Goal: Task Accomplishment & Management: Use online tool/utility

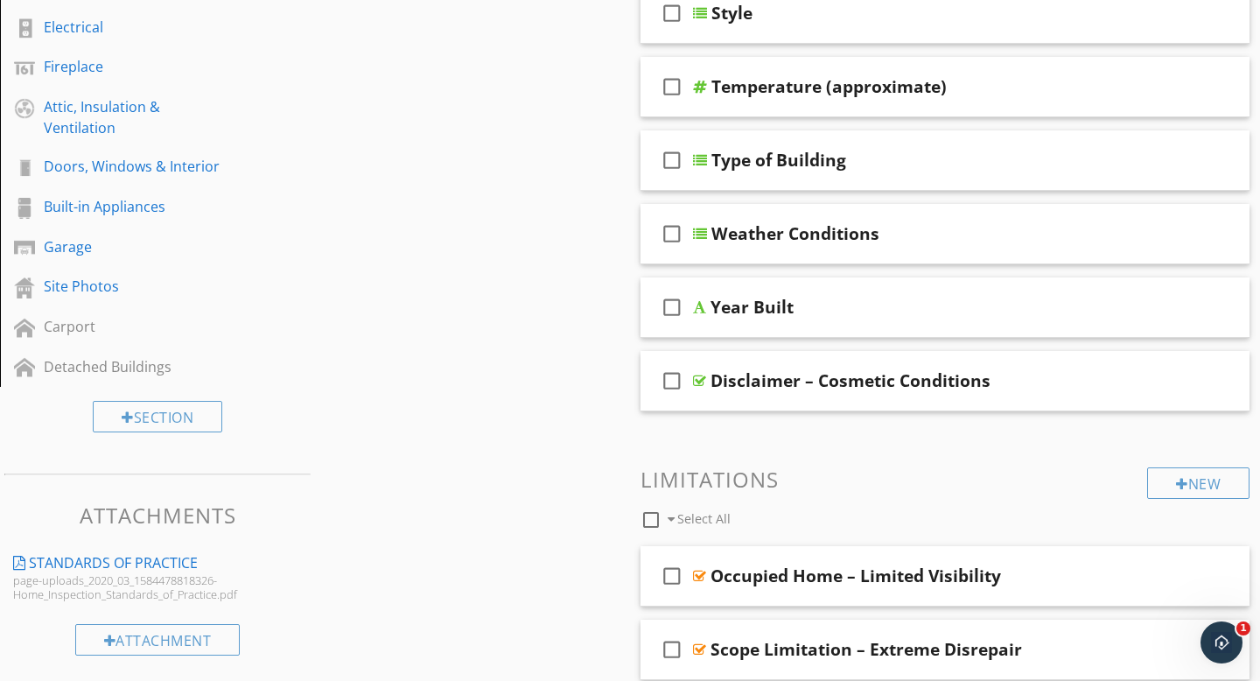
scroll to position [496, 0]
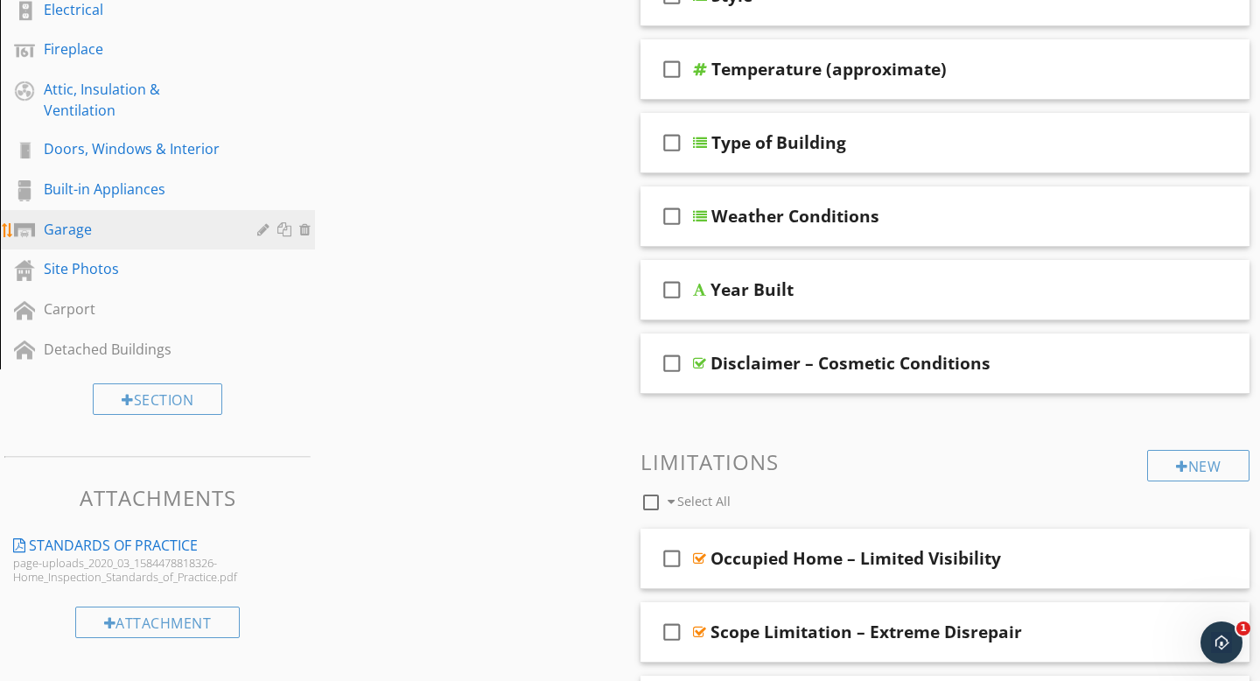
click at [92, 229] on div "Garage" at bounding box center [138, 229] width 188 height 21
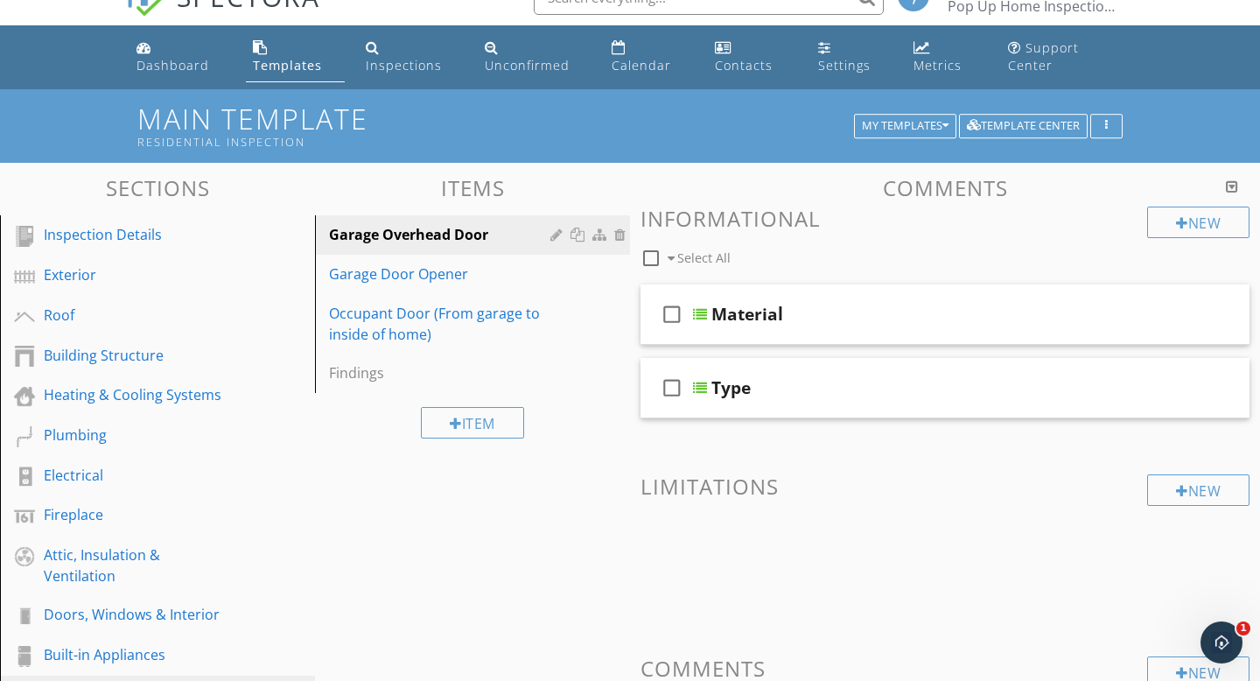
scroll to position [36, 0]
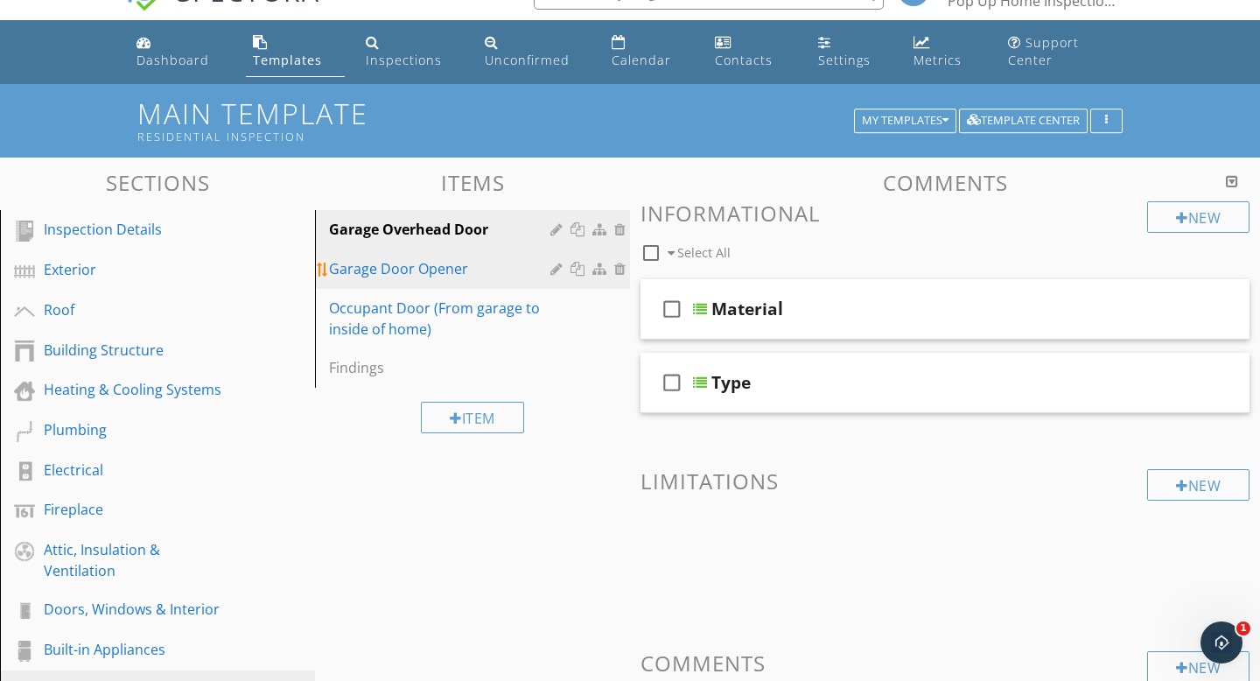
click at [465, 275] on div "Garage Door Opener" at bounding box center [442, 268] width 227 height 21
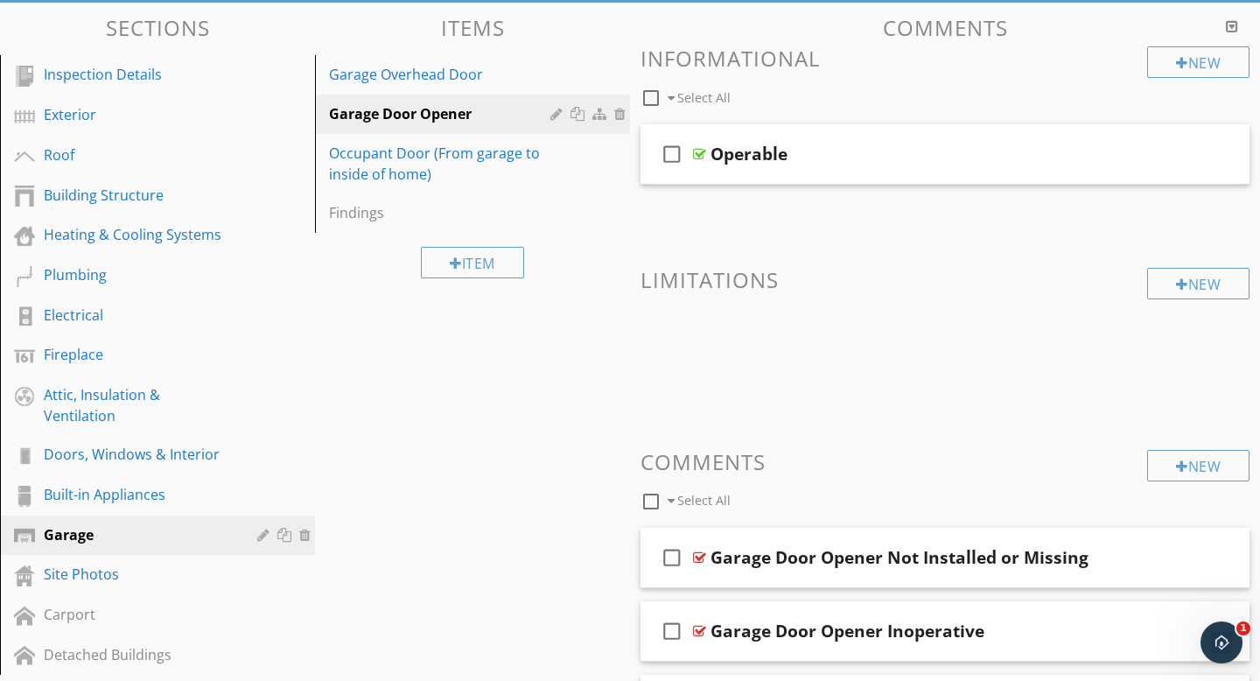
scroll to position [188, 0]
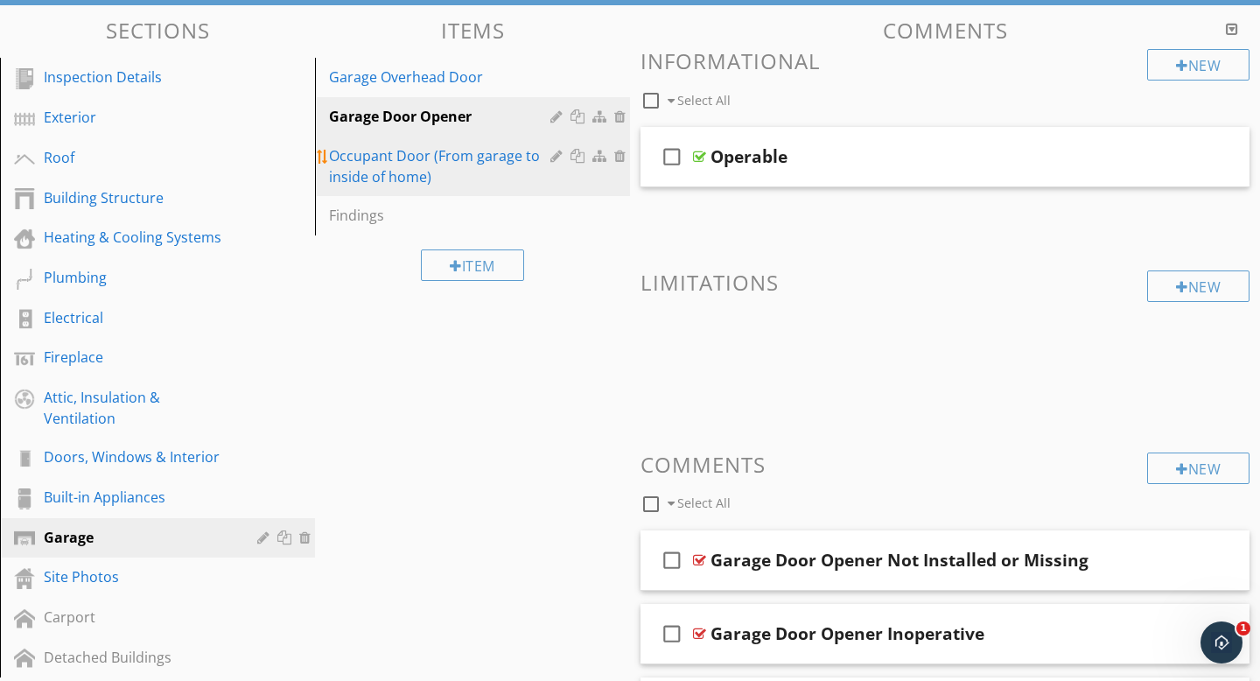
click at [476, 160] on div "Occupant Door (From garage to inside of home)" at bounding box center [442, 166] width 227 height 42
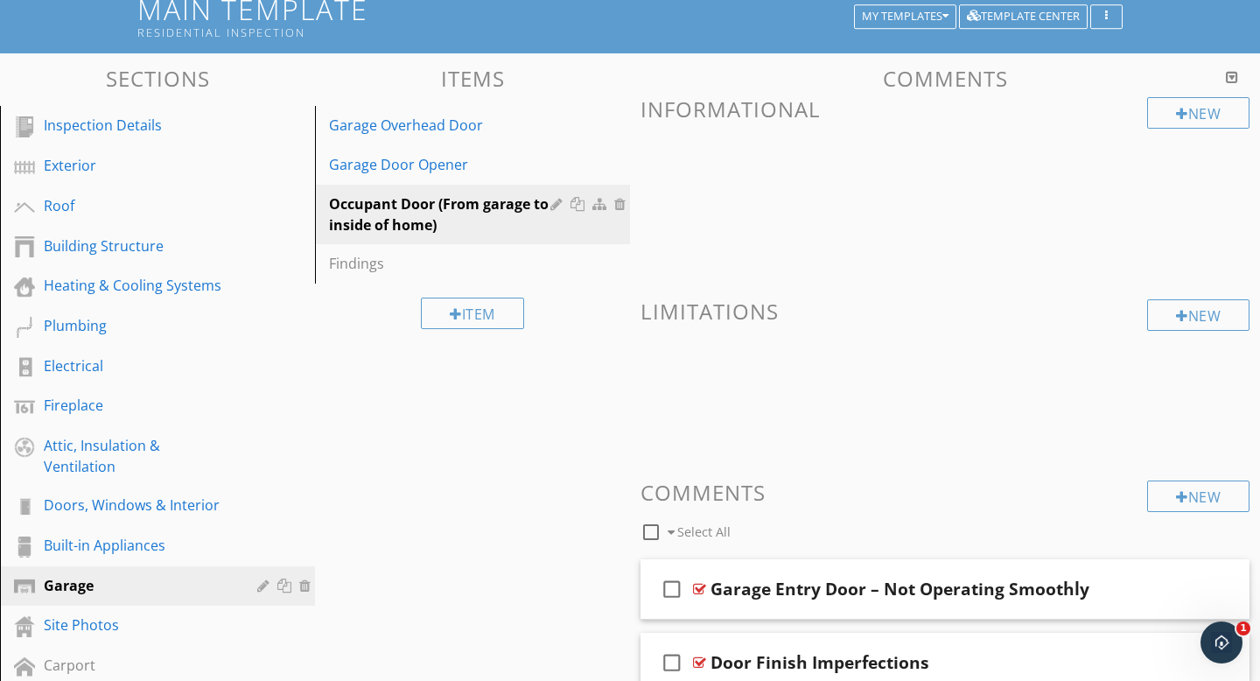
scroll to position [147, 0]
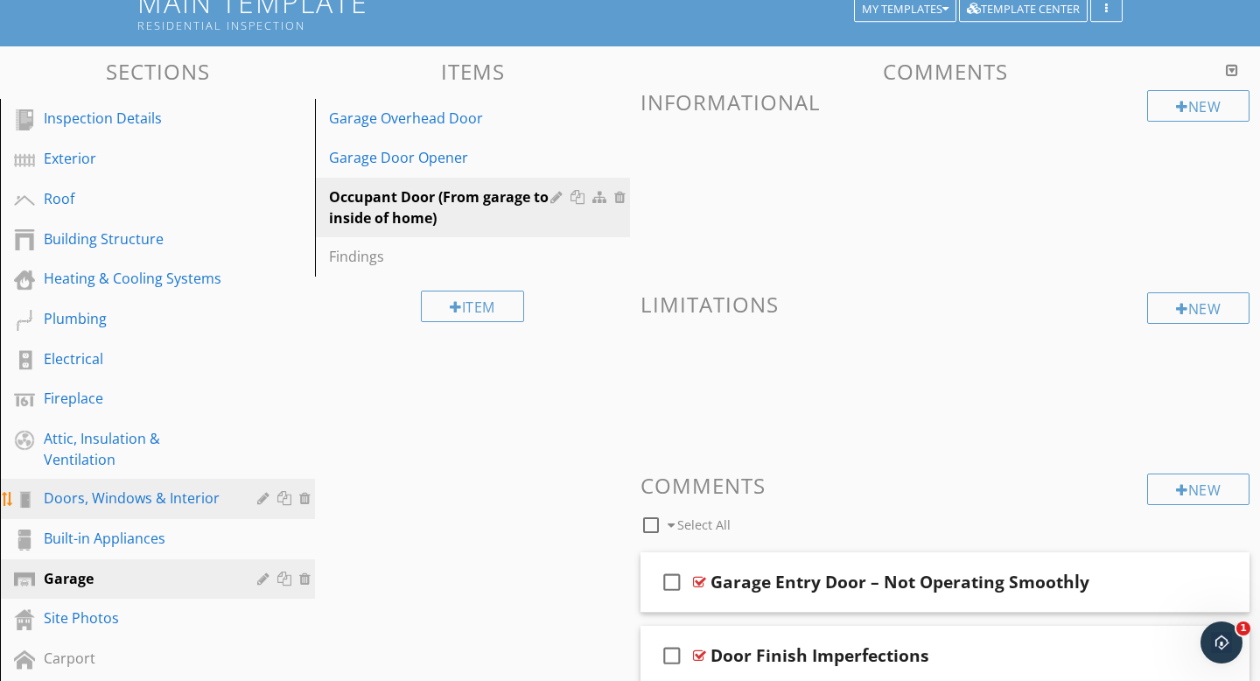
click at [119, 507] on div "Doors, Windows & Interior" at bounding box center [138, 497] width 188 height 21
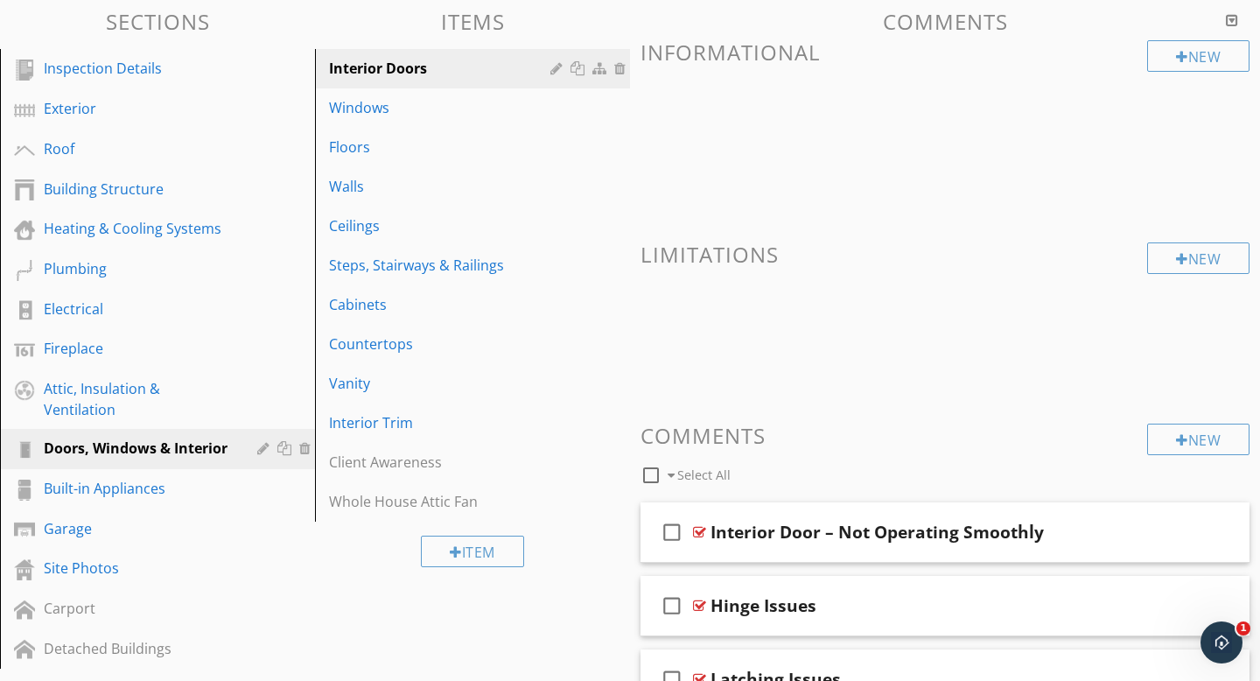
scroll to position [0, 0]
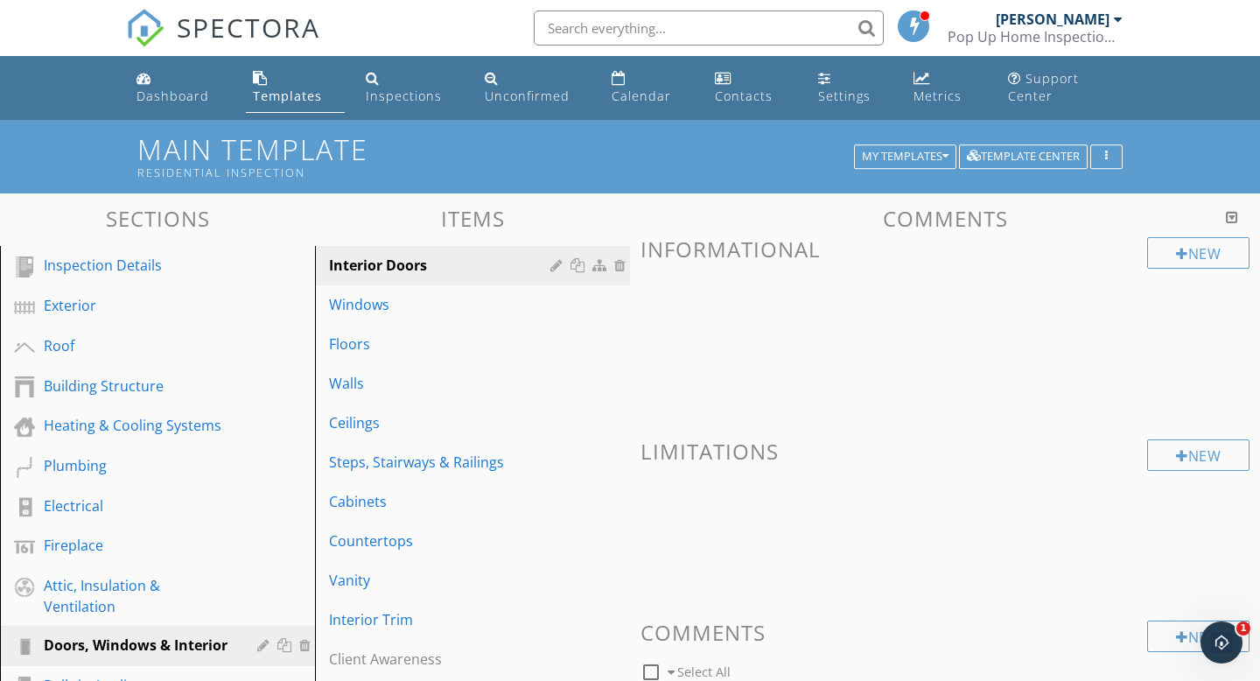
click at [1232, 218] on div at bounding box center [1232, 217] width 12 height 14
click at [402, 303] on div "Windows" at bounding box center [442, 304] width 227 height 21
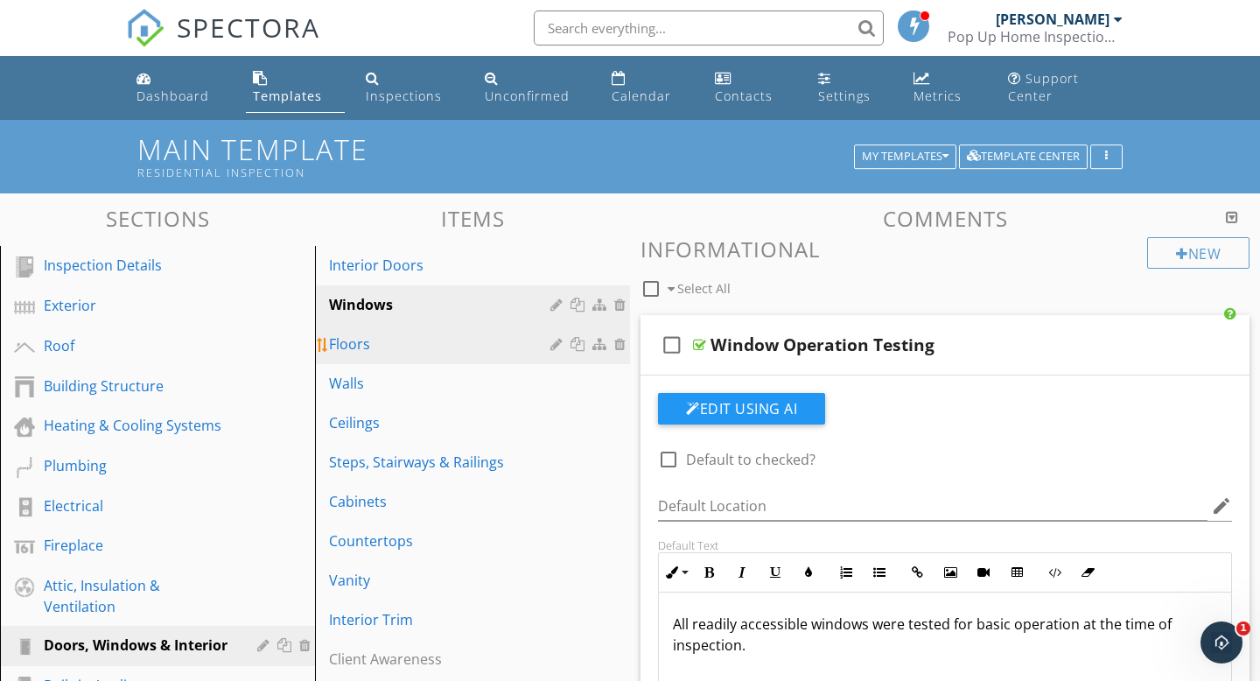
click at [357, 347] on div "Floors" at bounding box center [442, 343] width 227 height 21
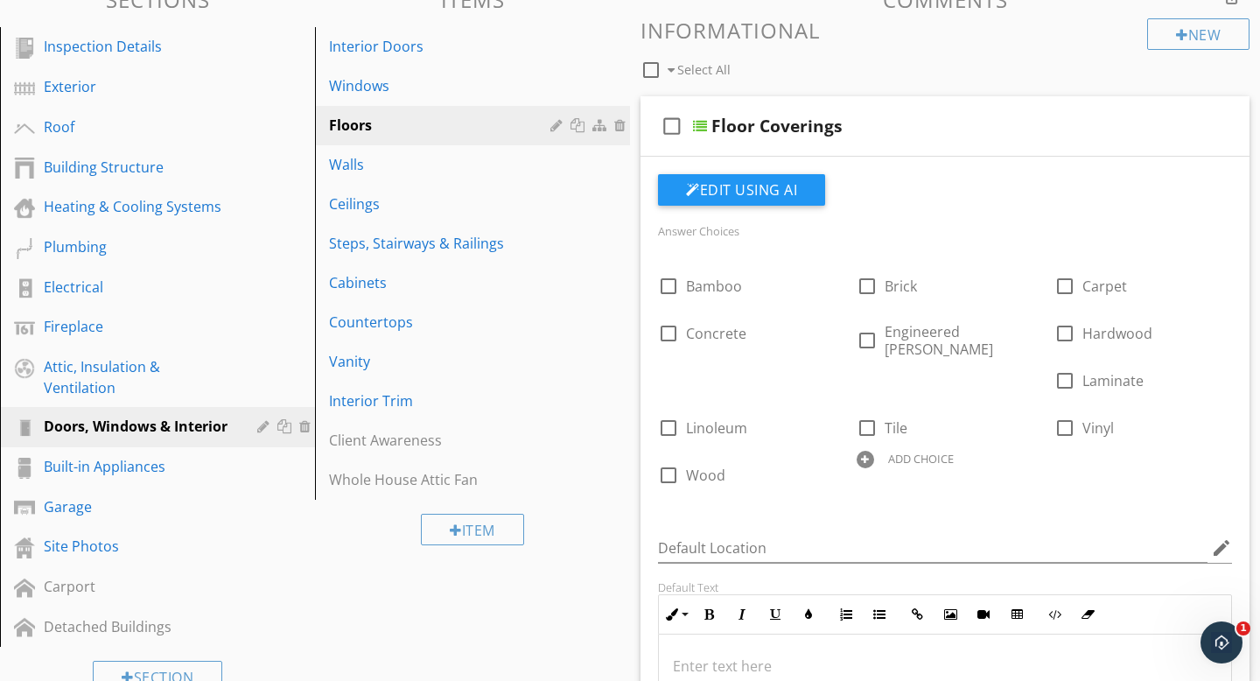
scroll to position [209, 0]
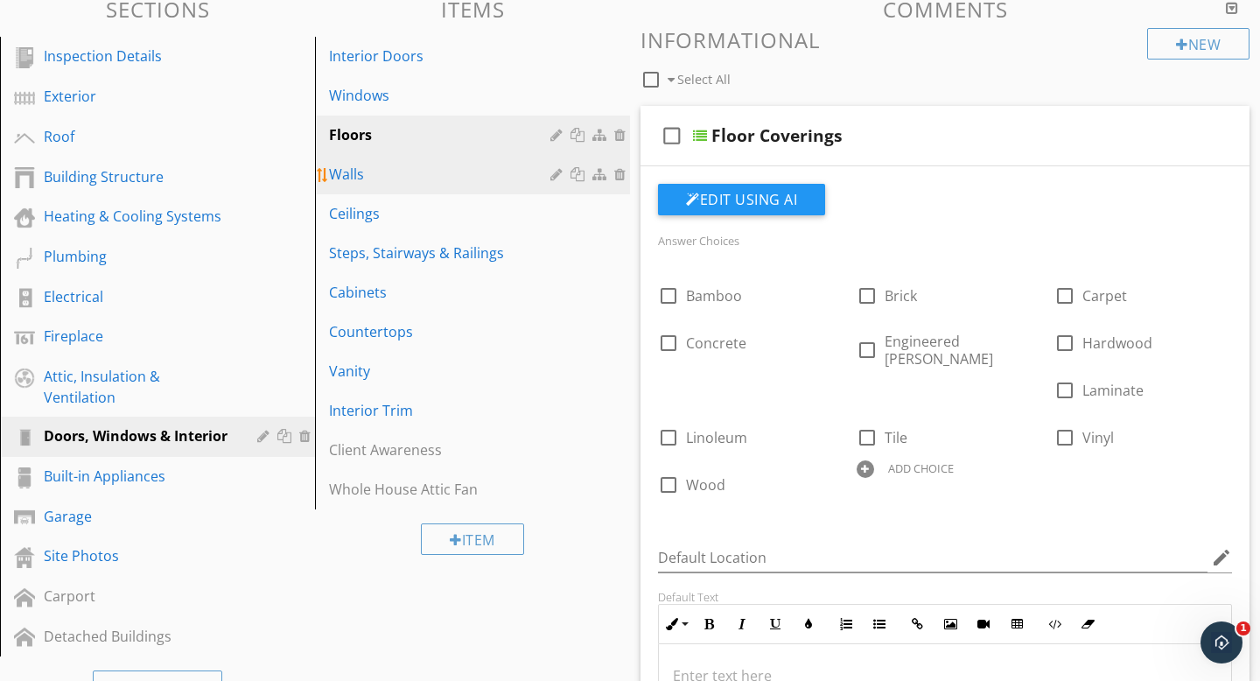
click at [459, 189] on link "Walls" at bounding box center [475, 174] width 310 height 38
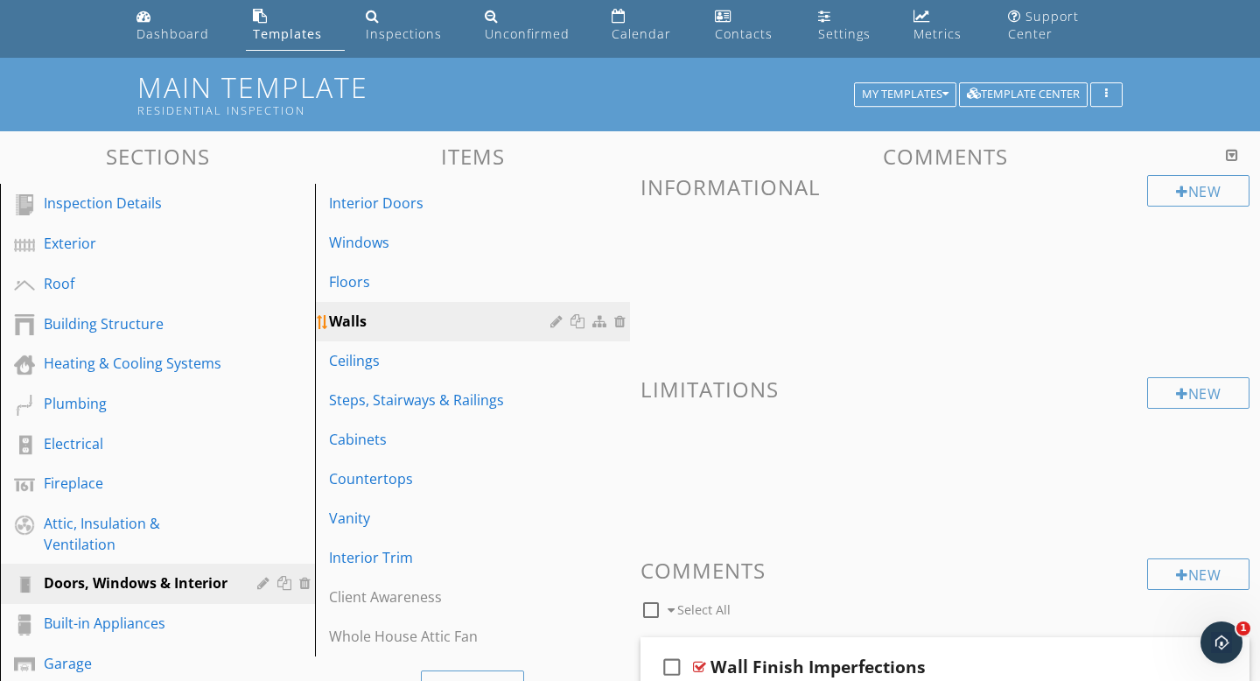
scroll to position [56, 0]
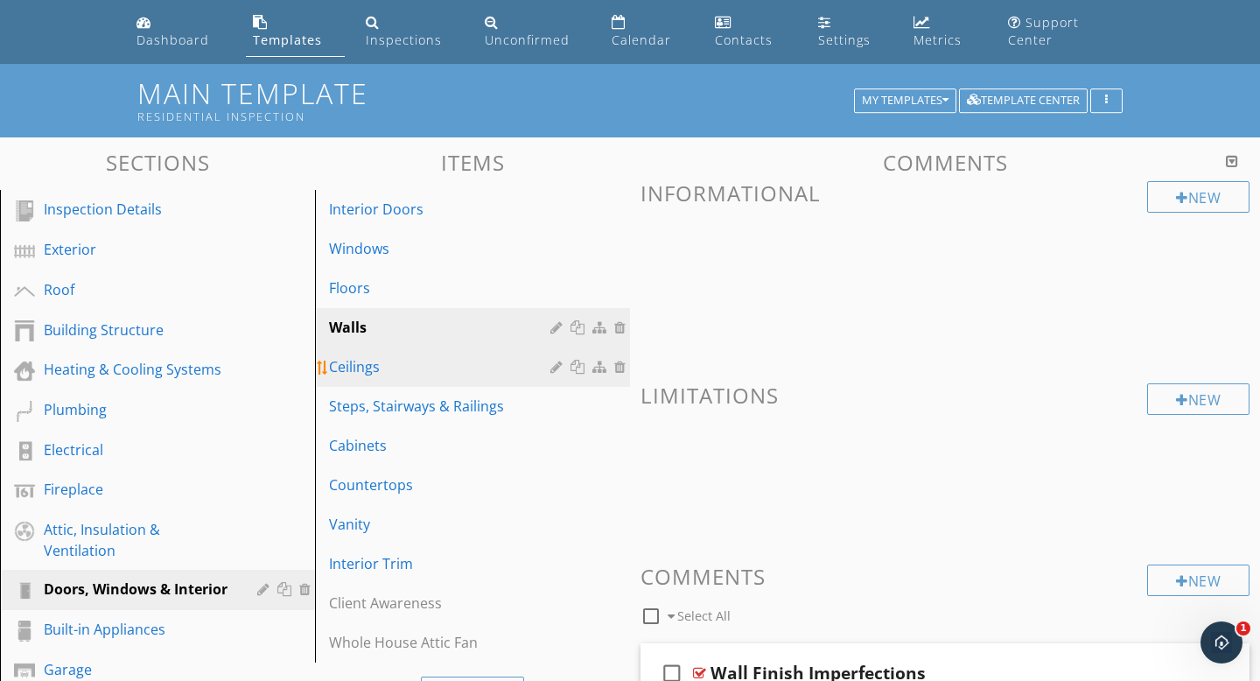
click at [376, 363] on div "Ceilings" at bounding box center [442, 366] width 227 height 21
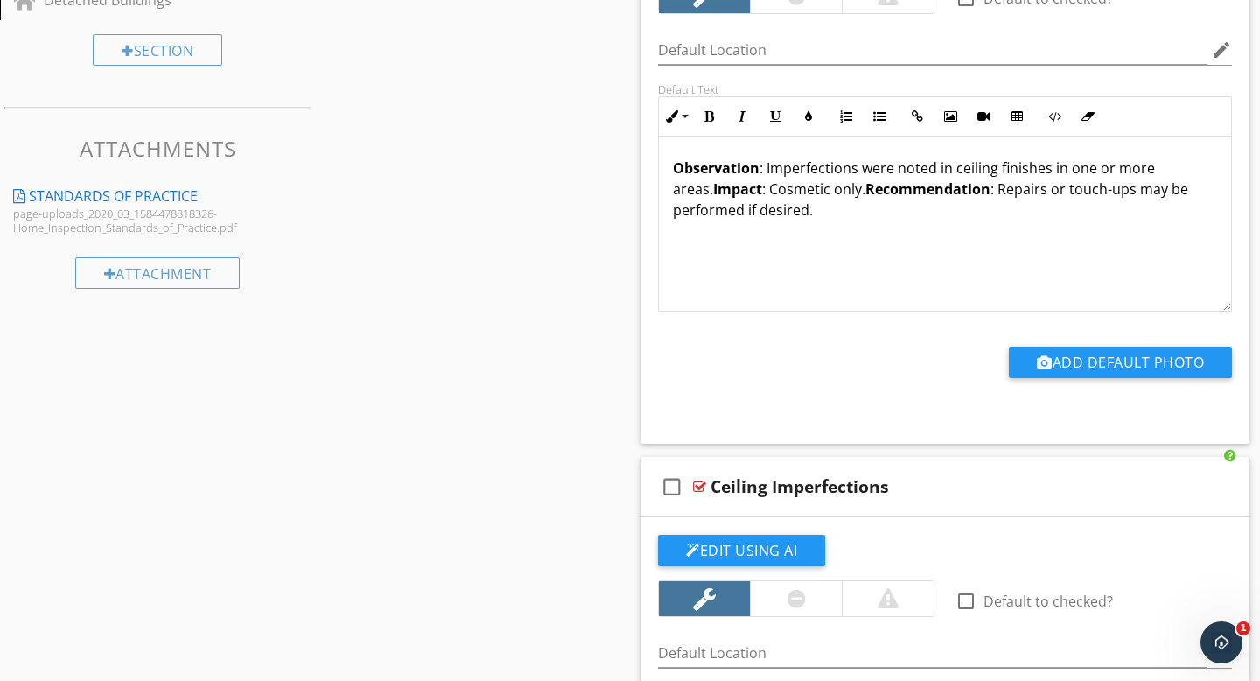
scroll to position [0, 0]
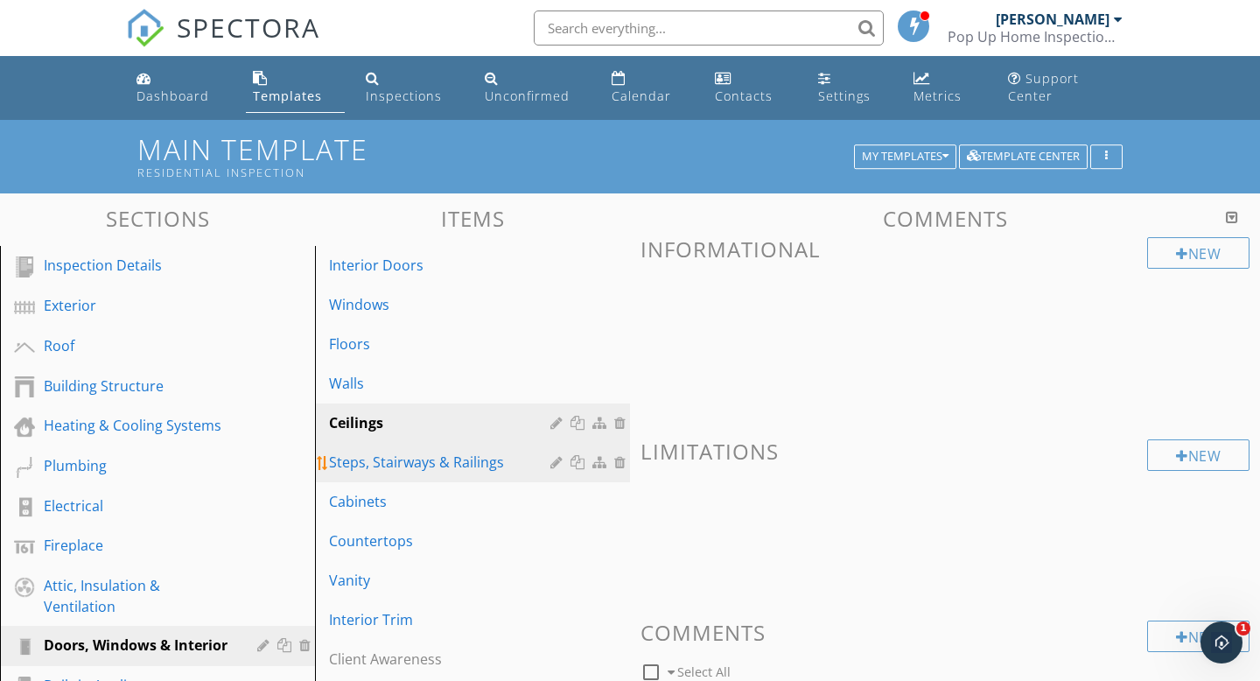
click at [435, 481] on link "Steps, Stairways & Railings" at bounding box center [475, 462] width 310 height 38
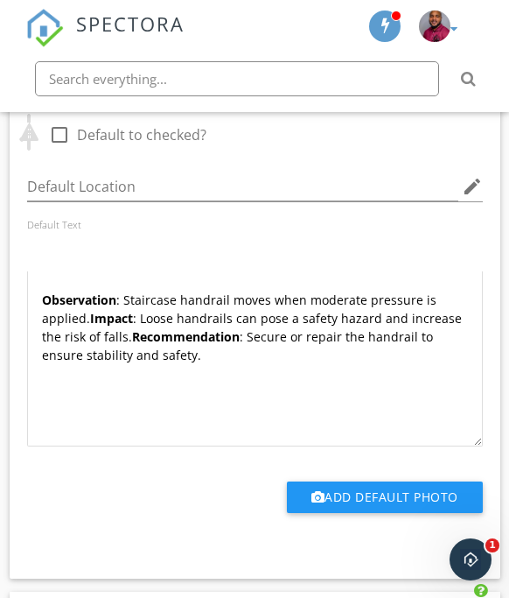
scroll to position [2589, 0]
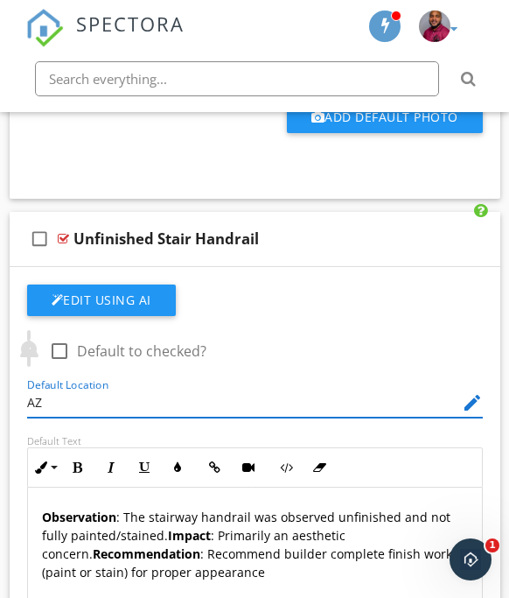
type input "AZ"
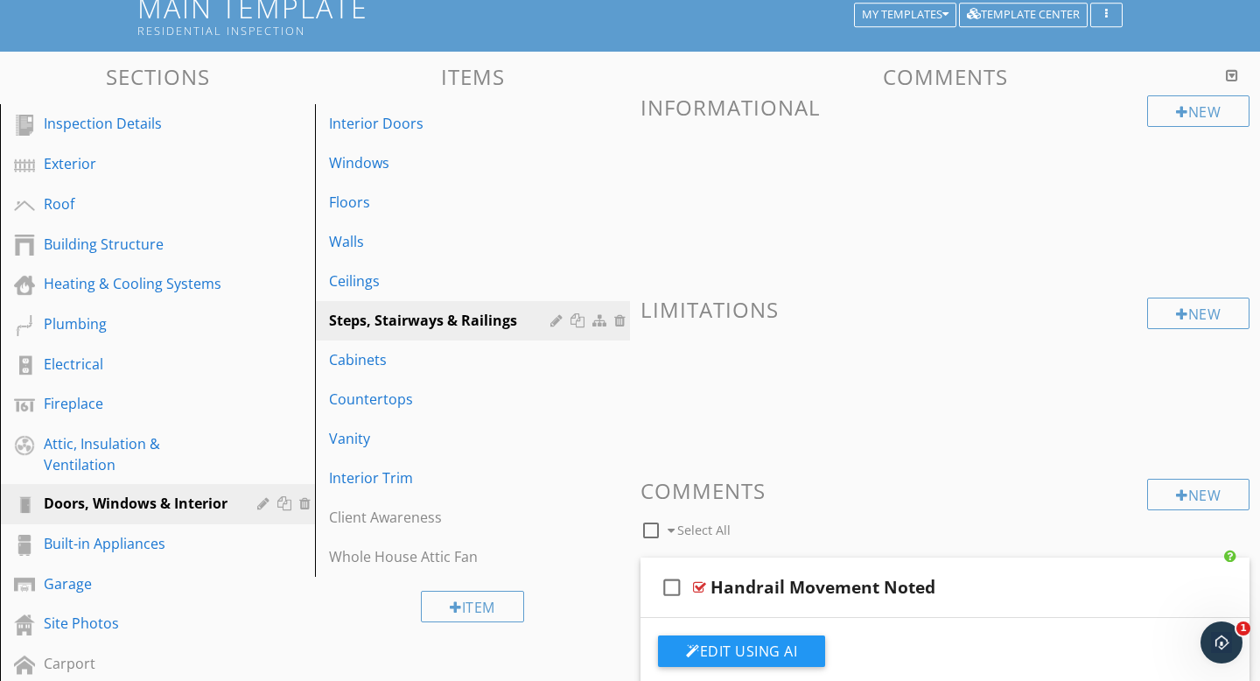
scroll to position [153, 0]
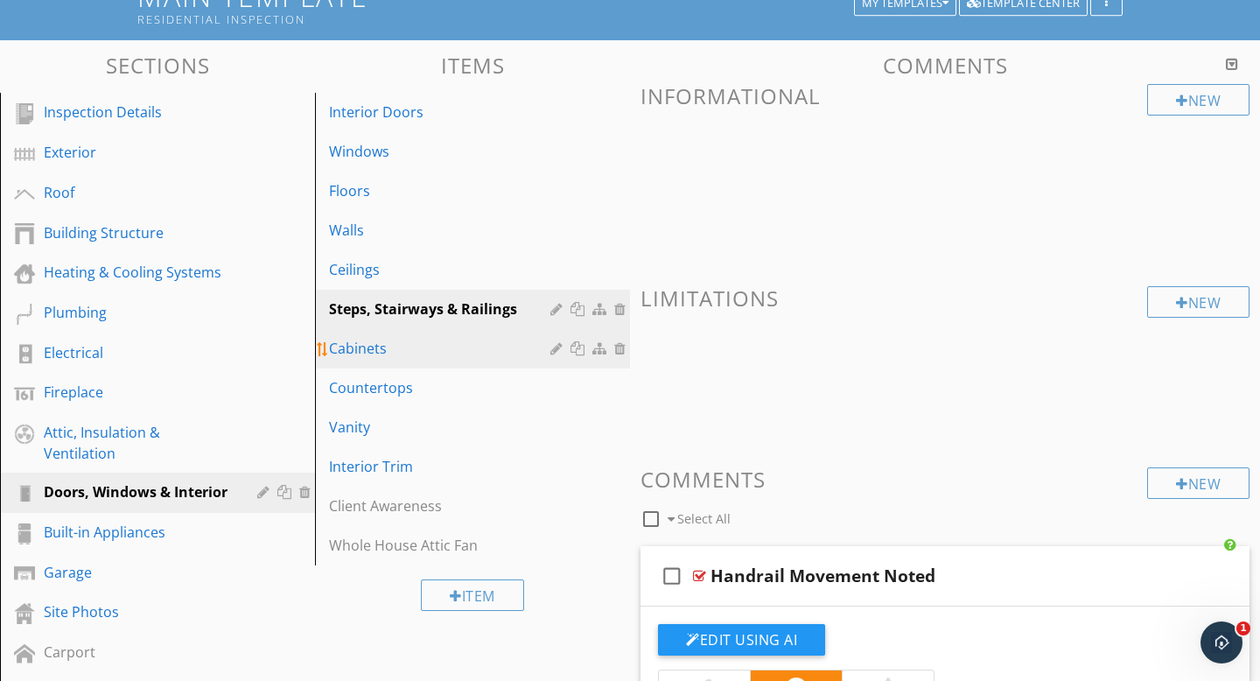
click at [401, 336] on link "Cabinets" at bounding box center [475, 348] width 310 height 38
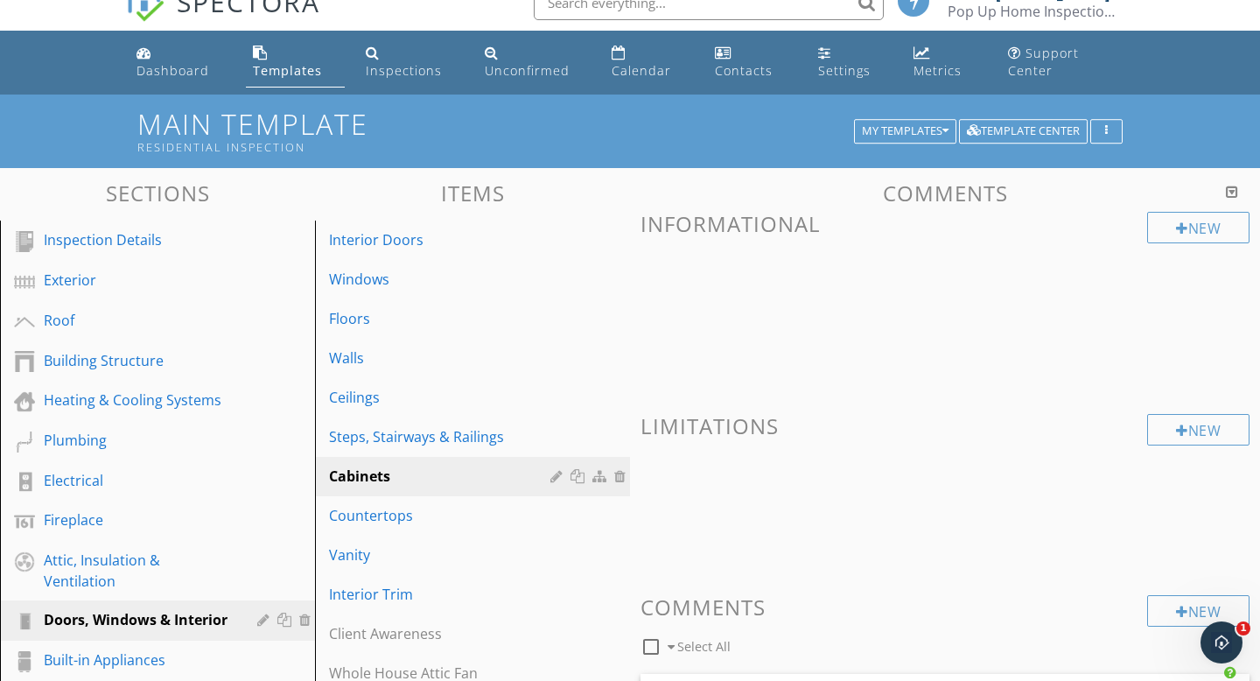
scroll to position [50, 0]
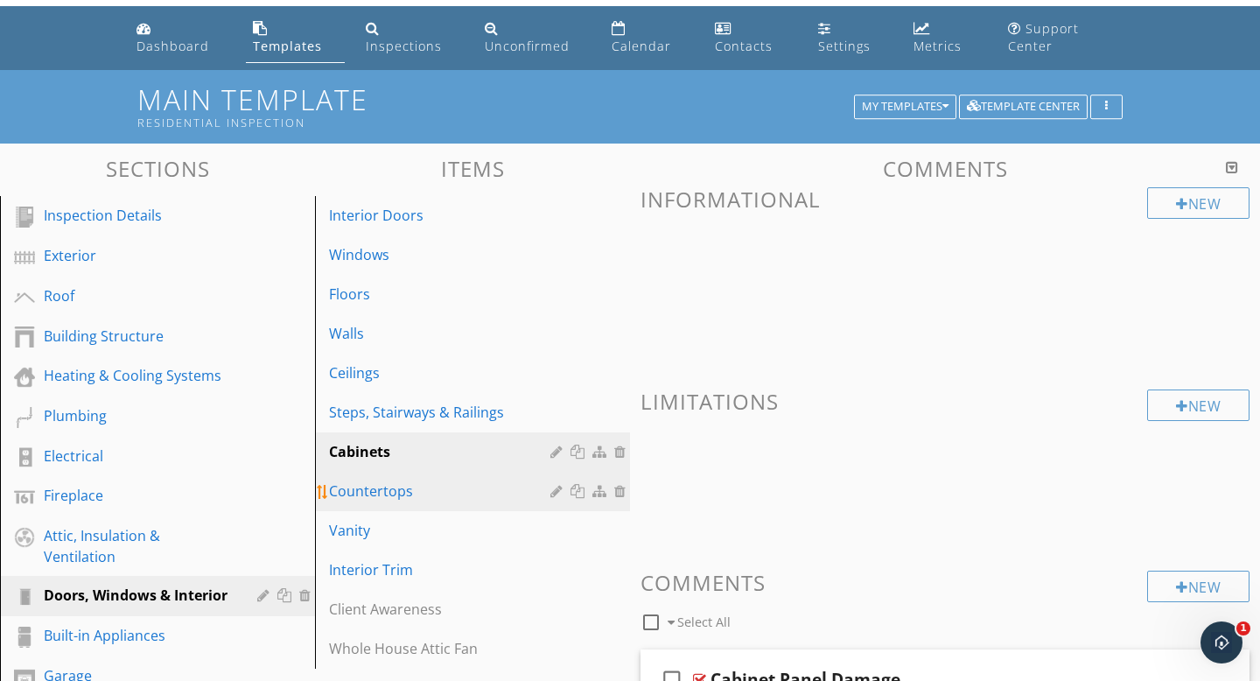
click at [422, 492] on div "Countertops" at bounding box center [442, 490] width 227 height 21
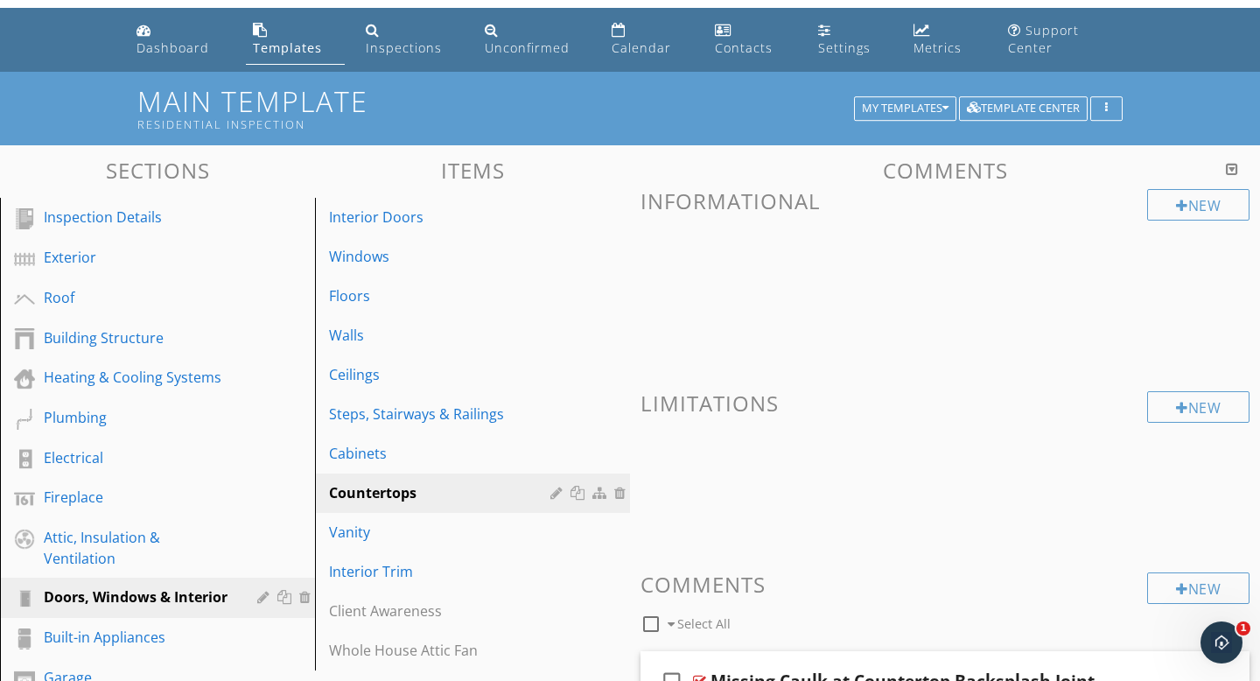
scroll to position [0, 0]
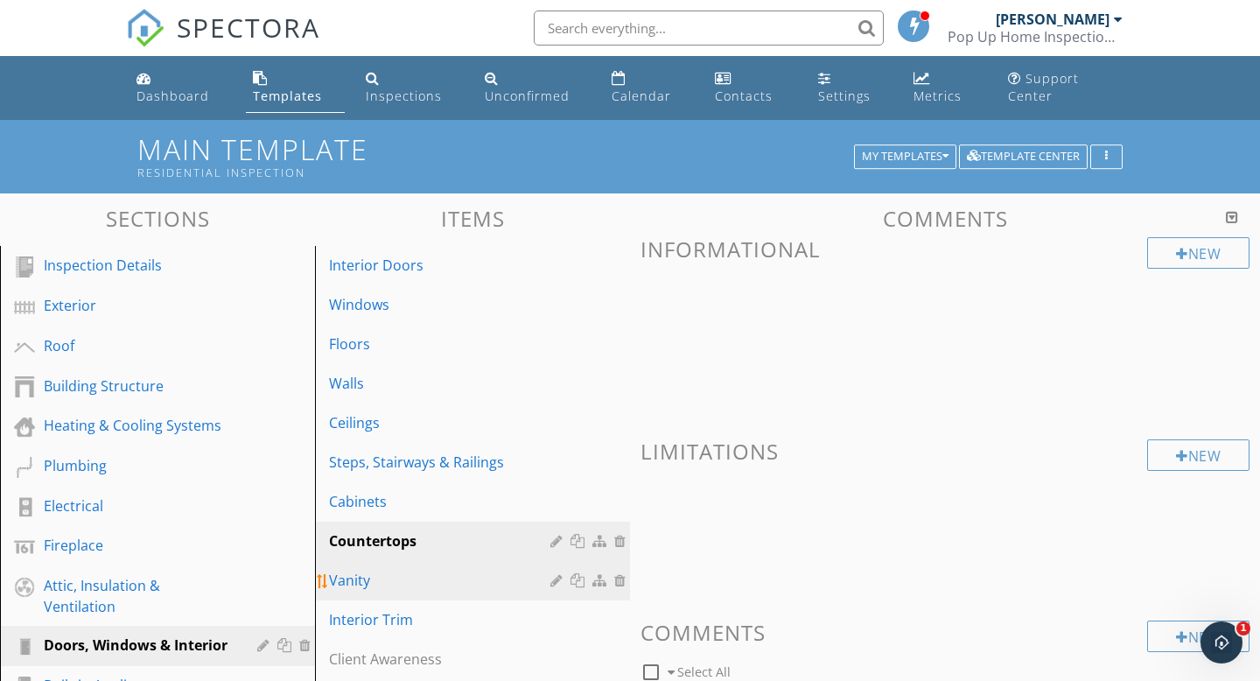
click at [351, 594] on link "Vanity" at bounding box center [475, 580] width 310 height 38
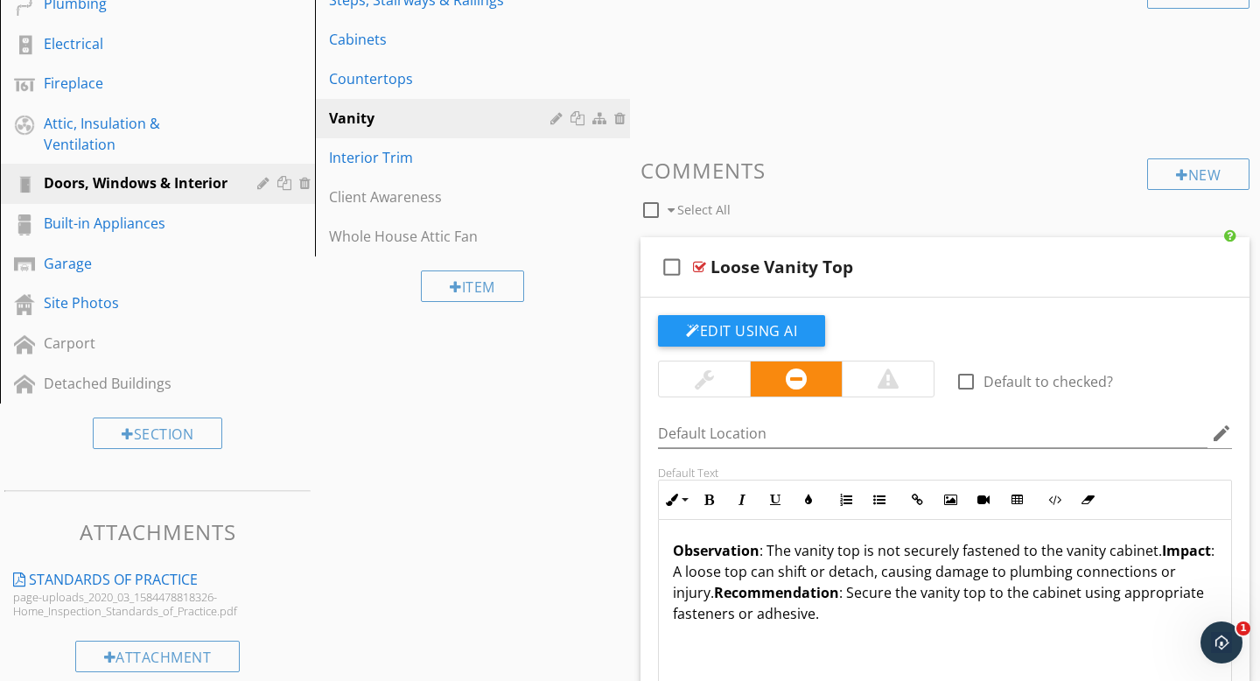
scroll to position [451, 0]
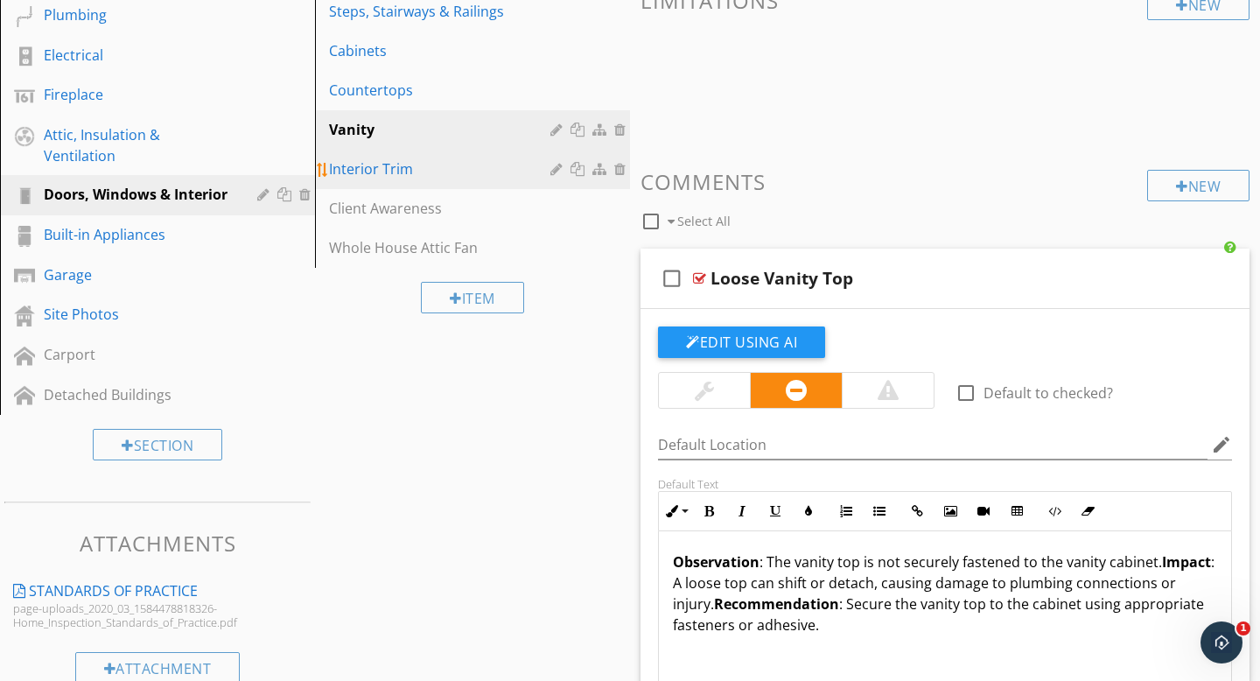
click at [432, 180] on link "Interior Trim" at bounding box center [475, 169] width 310 height 38
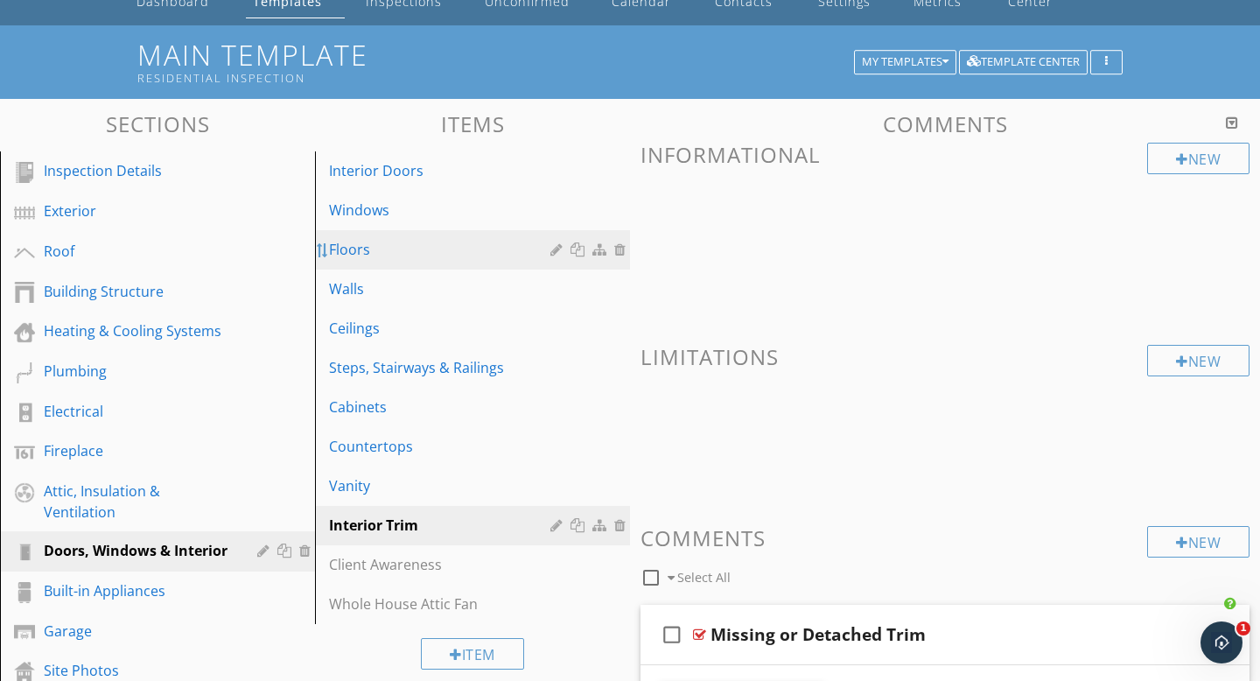
scroll to position [94, 0]
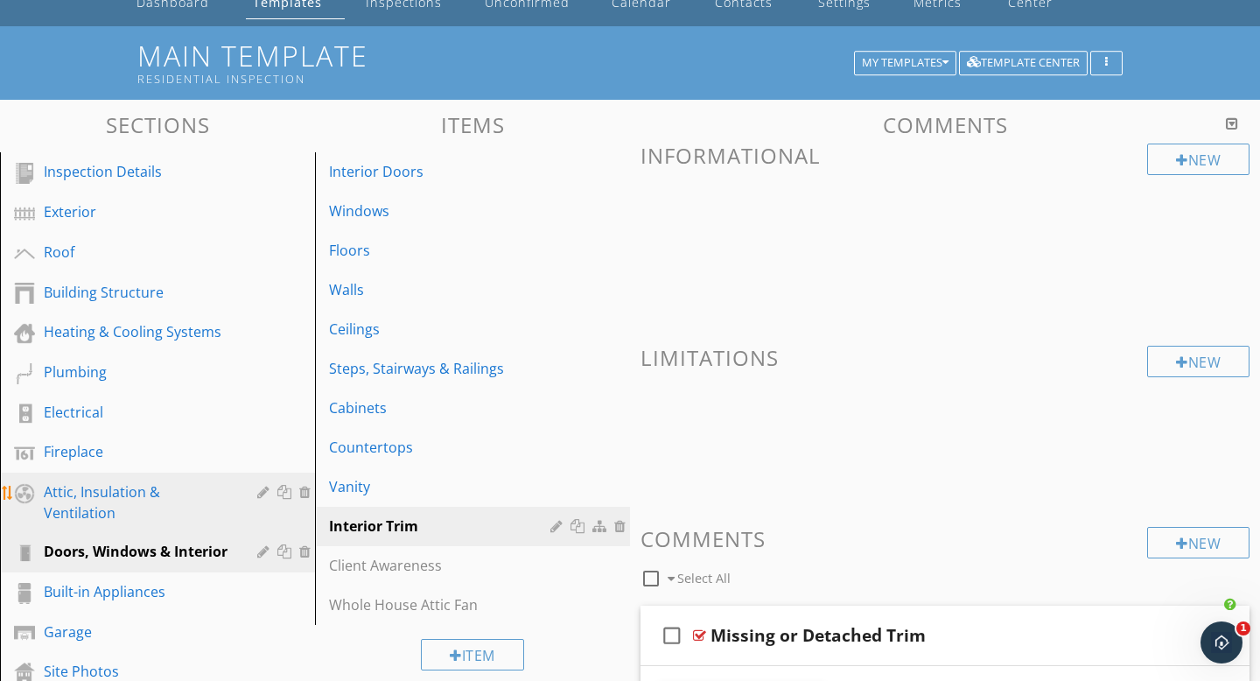
click at [51, 500] on div "Attic, Insulation & Ventilation" at bounding box center [138, 502] width 188 height 42
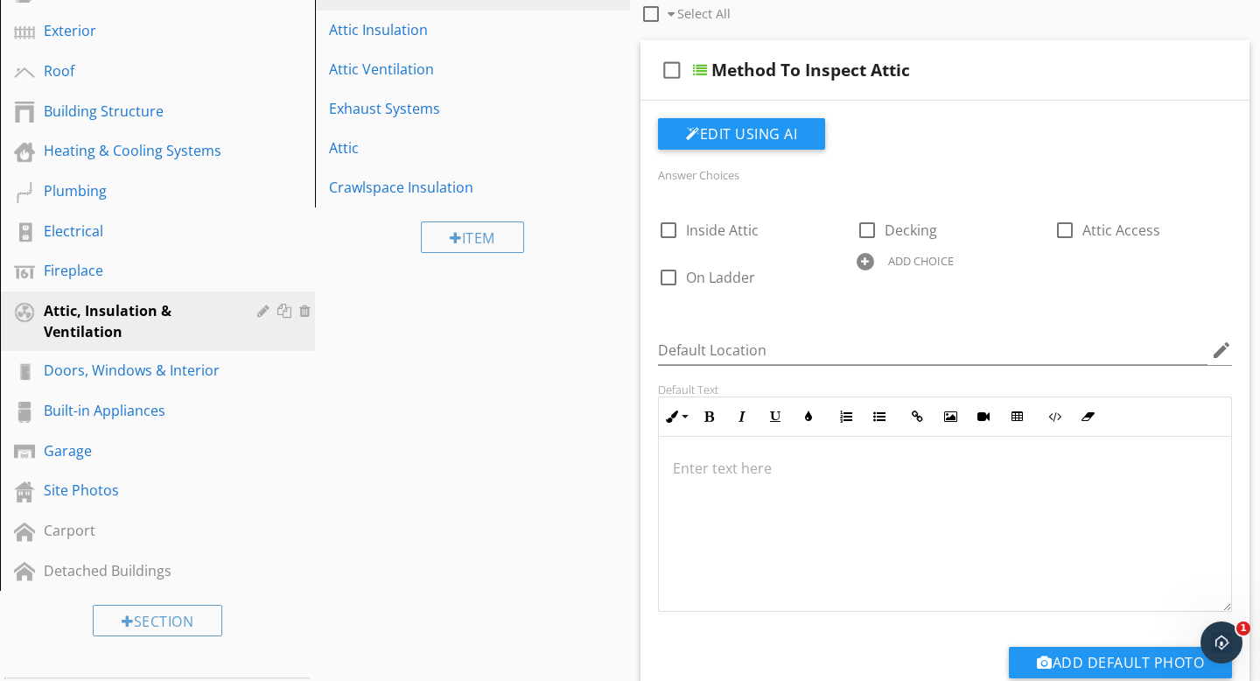
scroll to position [0, 0]
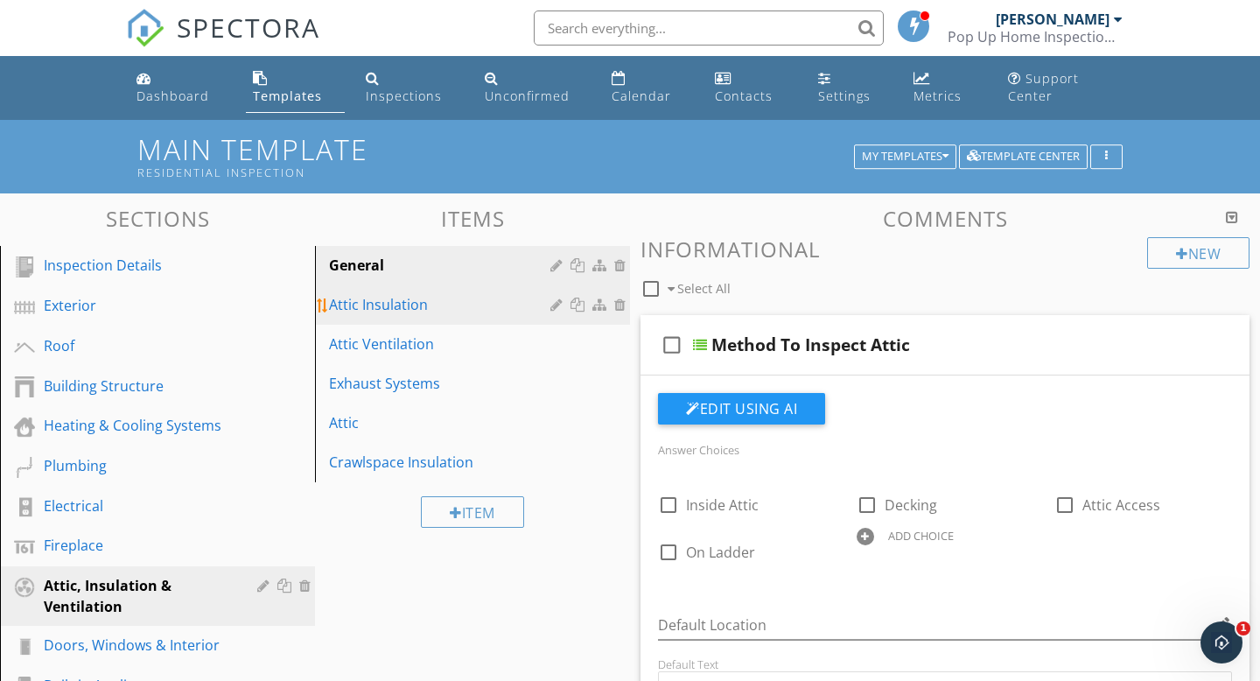
click at [361, 310] on div "Attic Insulation" at bounding box center [442, 304] width 227 height 21
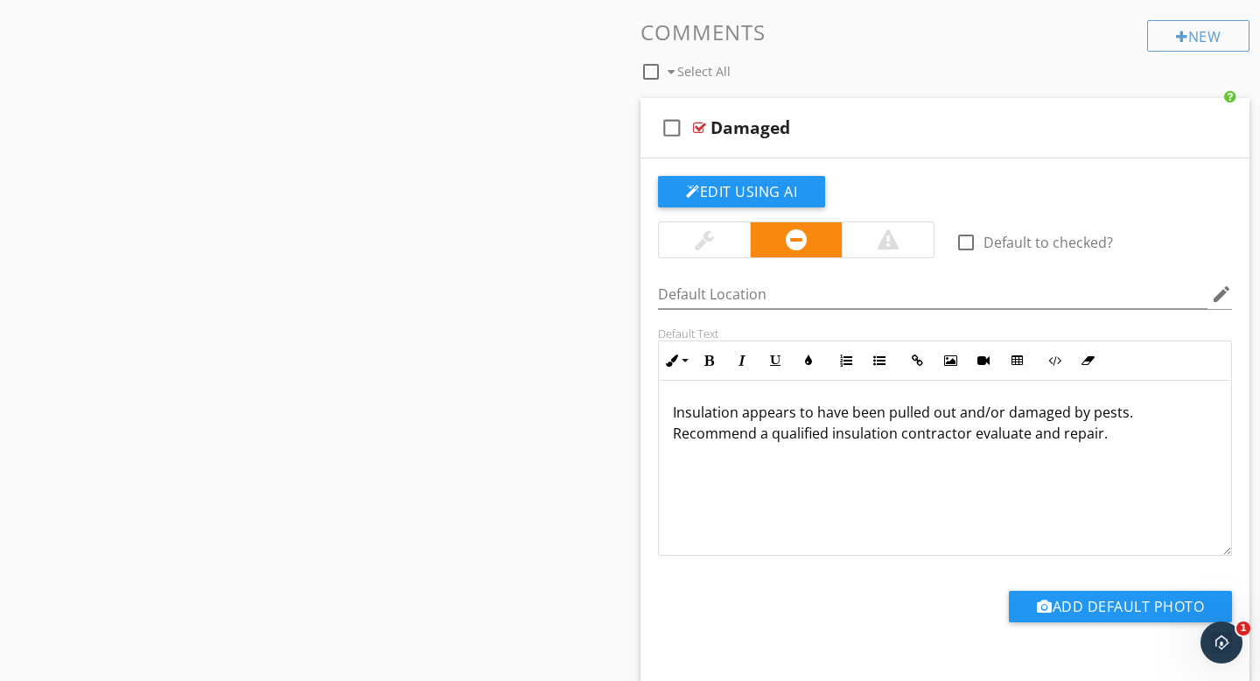
scroll to position [3069, 0]
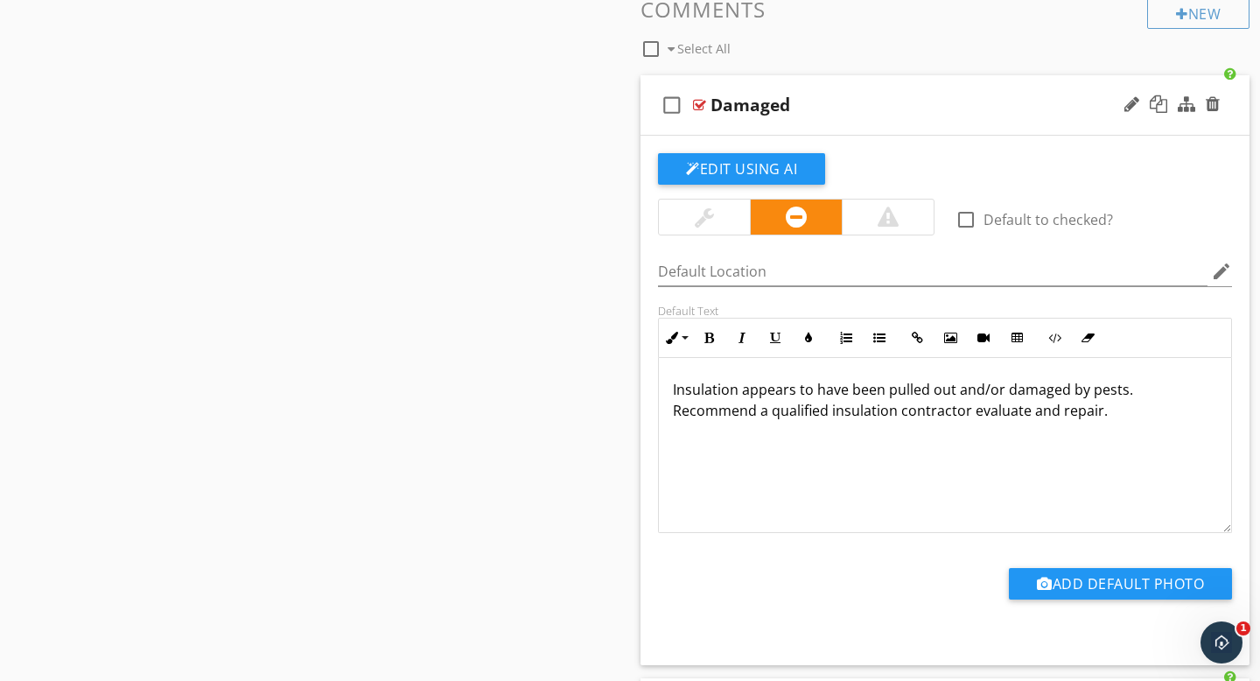
click at [672, 109] on icon "check_box_outline_blank" at bounding box center [672, 105] width 28 height 42
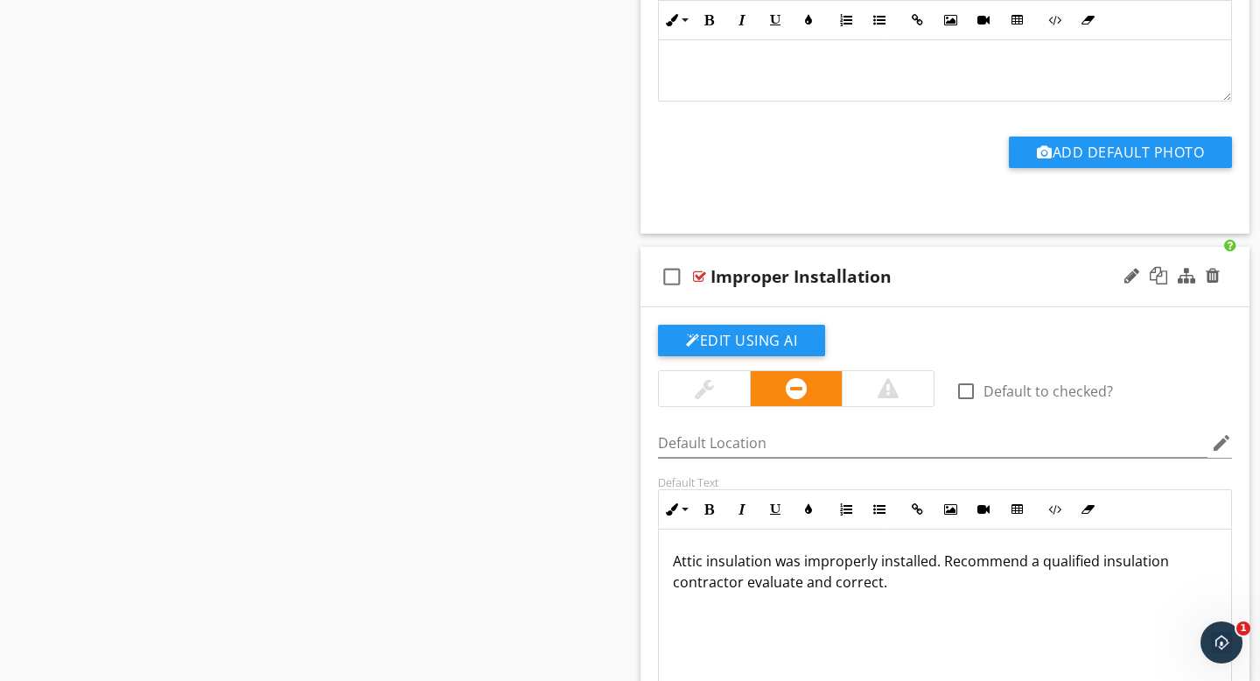
scroll to position [3499, 0]
click at [675, 280] on icon "check_box_outline_blank" at bounding box center [672, 277] width 28 height 42
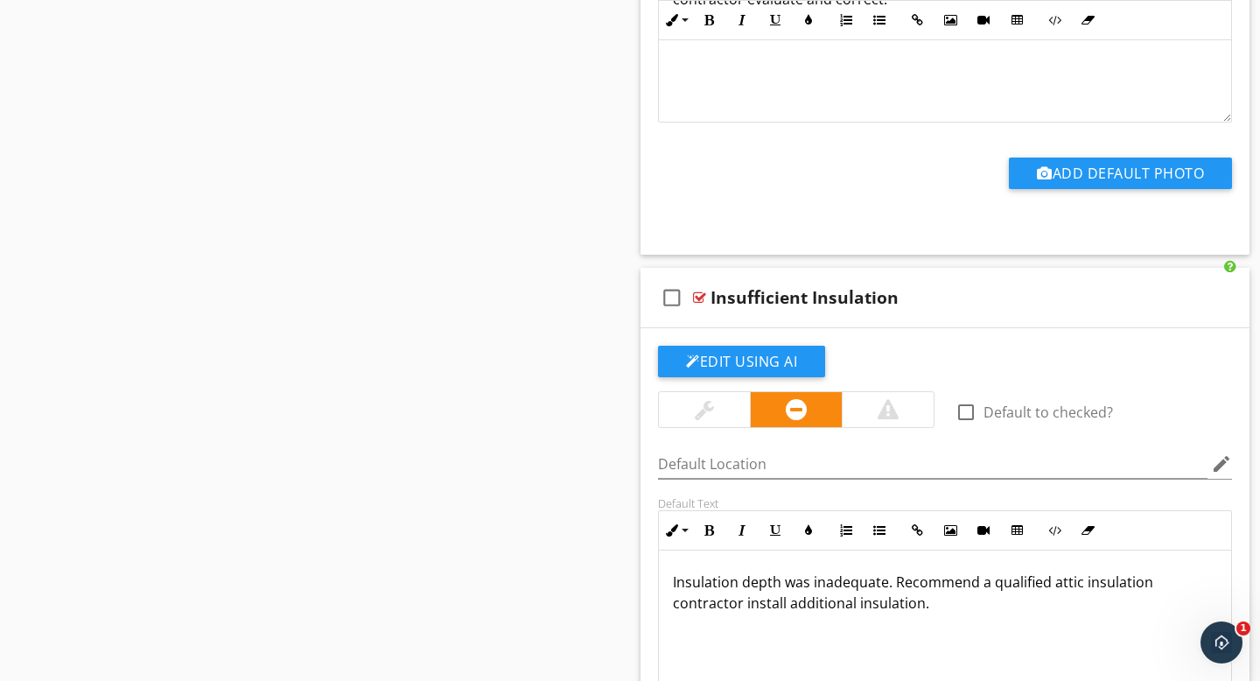
scroll to position [4086, 0]
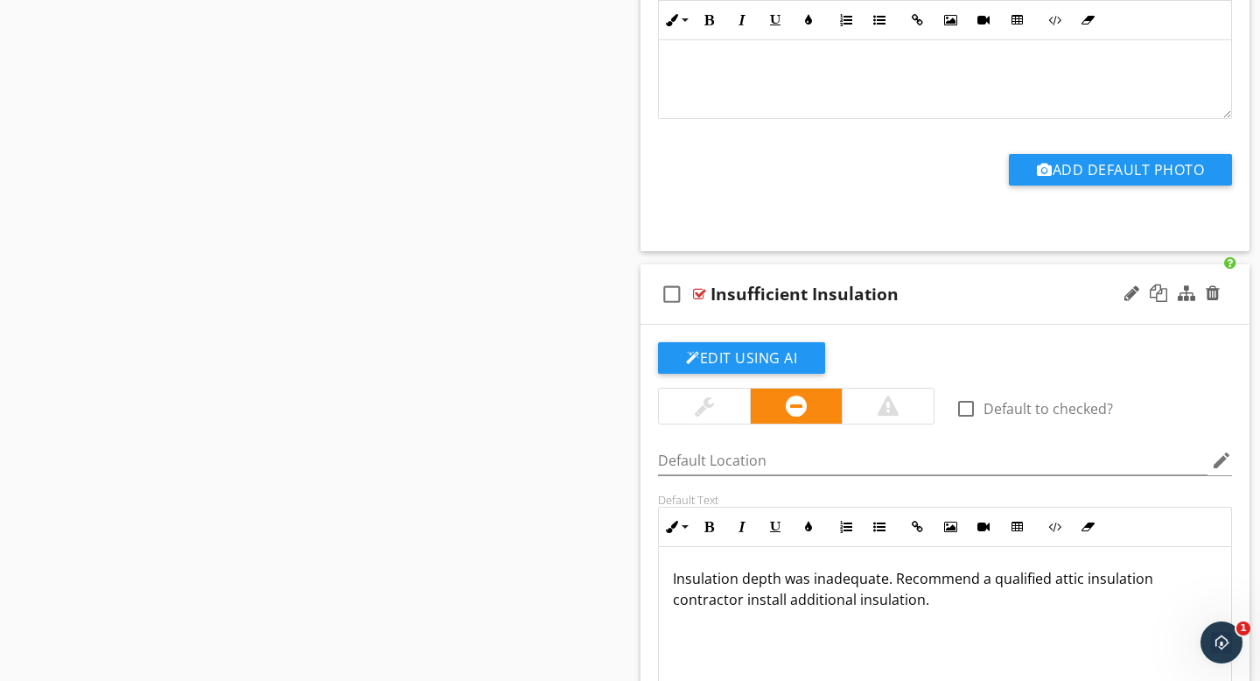
click at [670, 299] on icon "check_box_outline_blank" at bounding box center [672, 294] width 28 height 42
checkbox input "true"
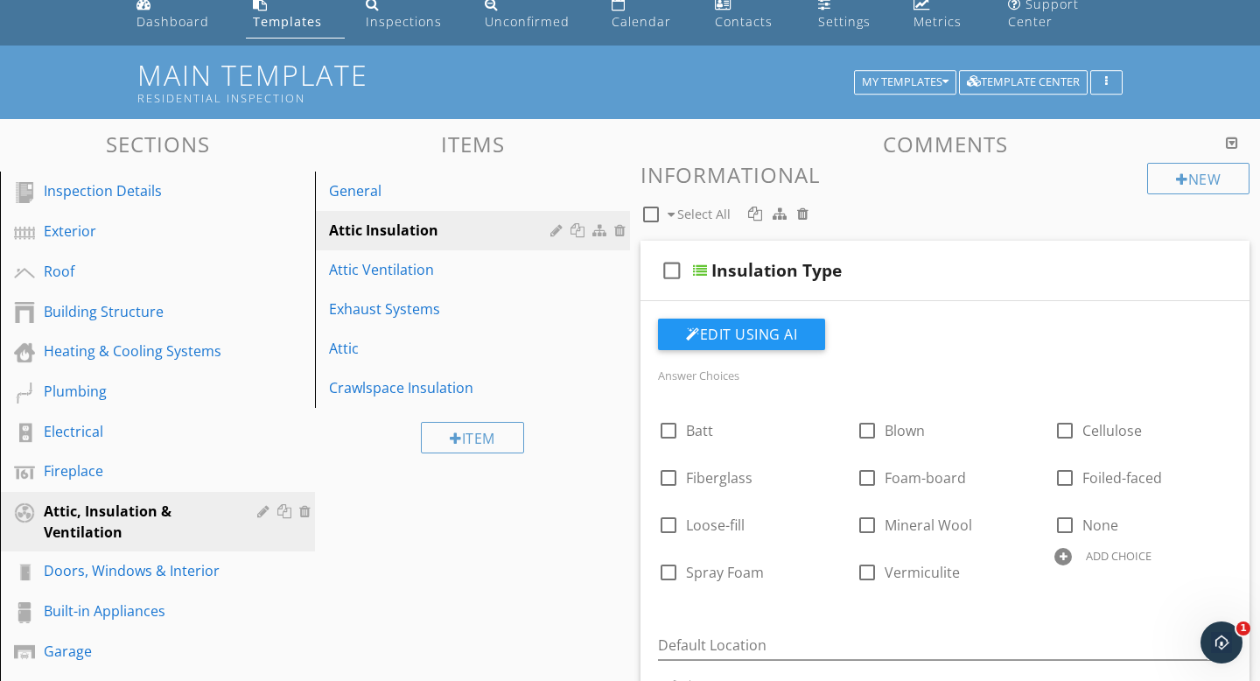
scroll to position [73, 0]
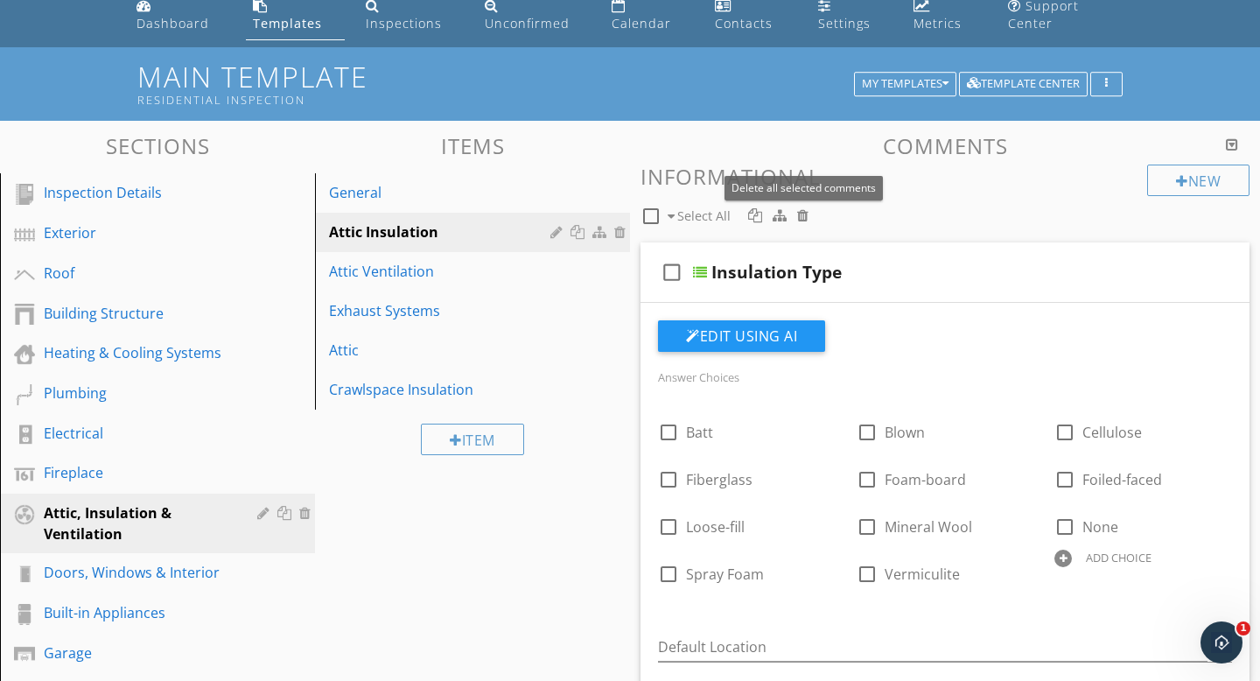
click at [801, 218] on div at bounding box center [802, 215] width 11 height 14
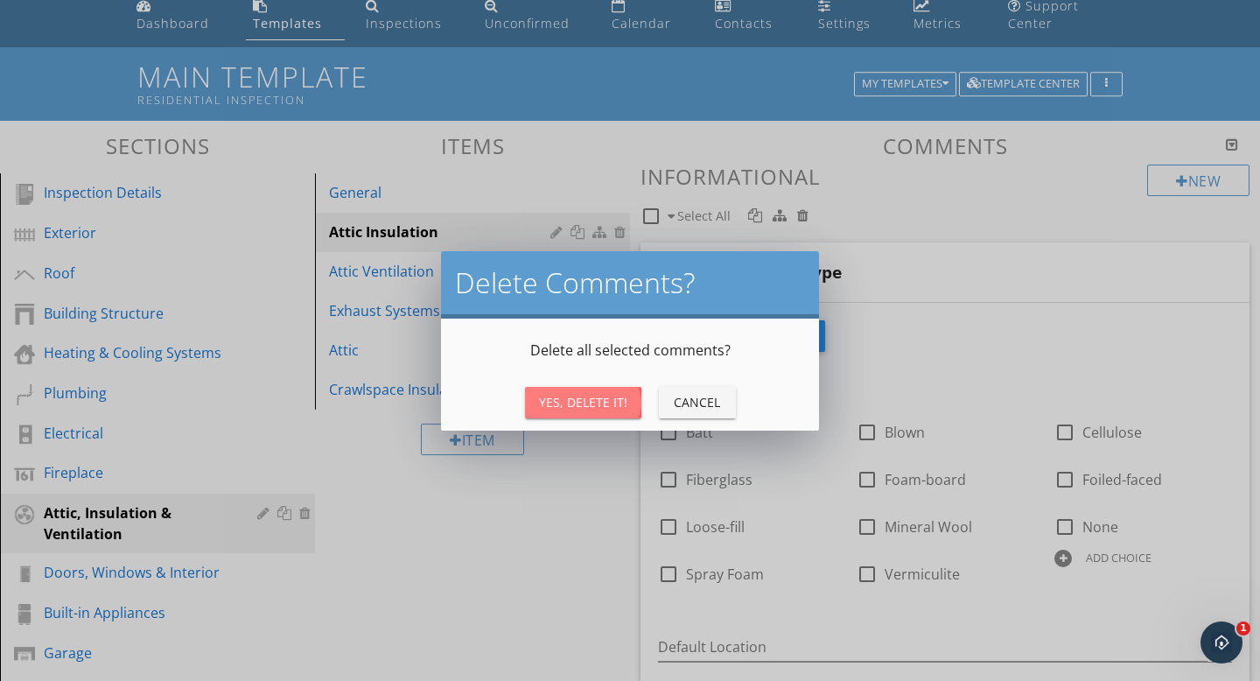
click at [580, 407] on div "Yes, Delete It!" at bounding box center [583, 402] width 88 height 18
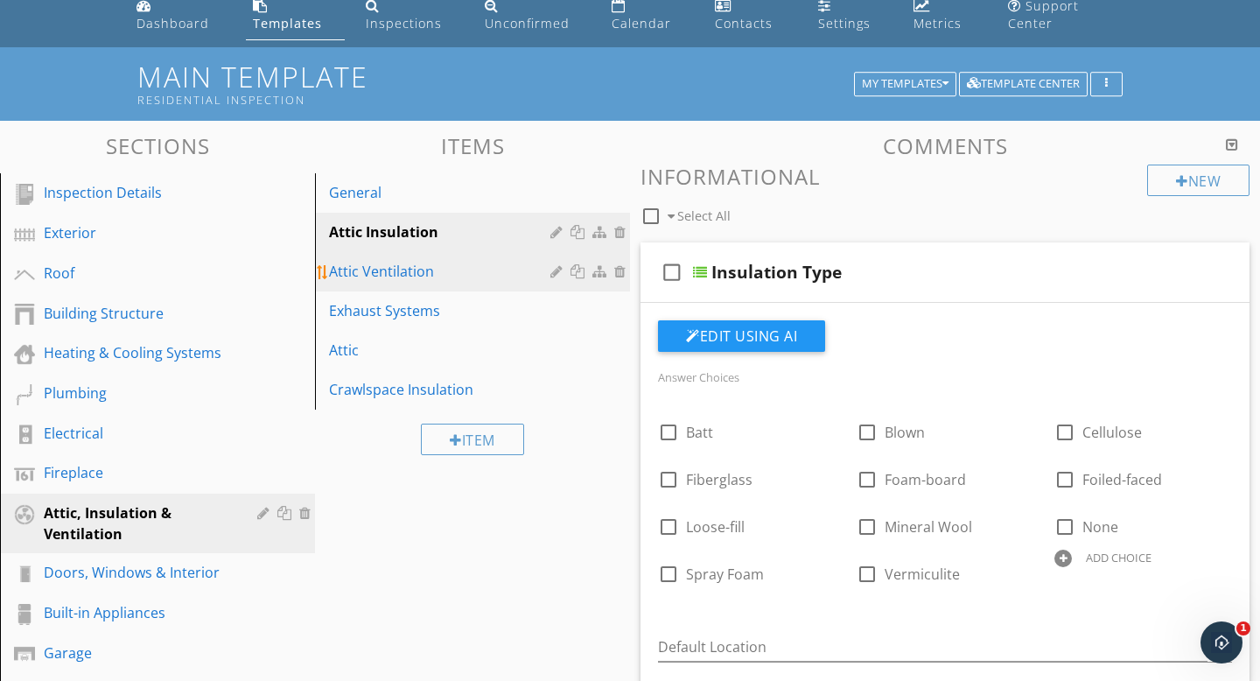
click at [527, 280] on div "Attic Ventilation" at bounding box center [442, 271] width 227 height 21
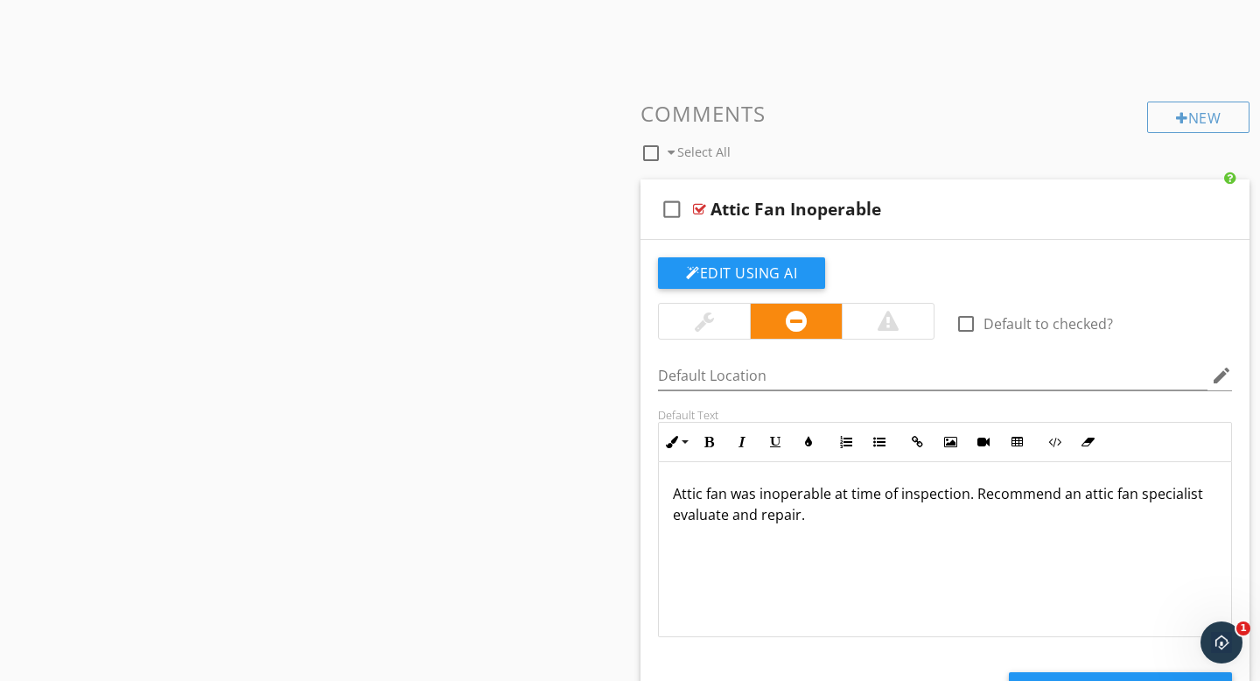
scroll to position [1256, 0]
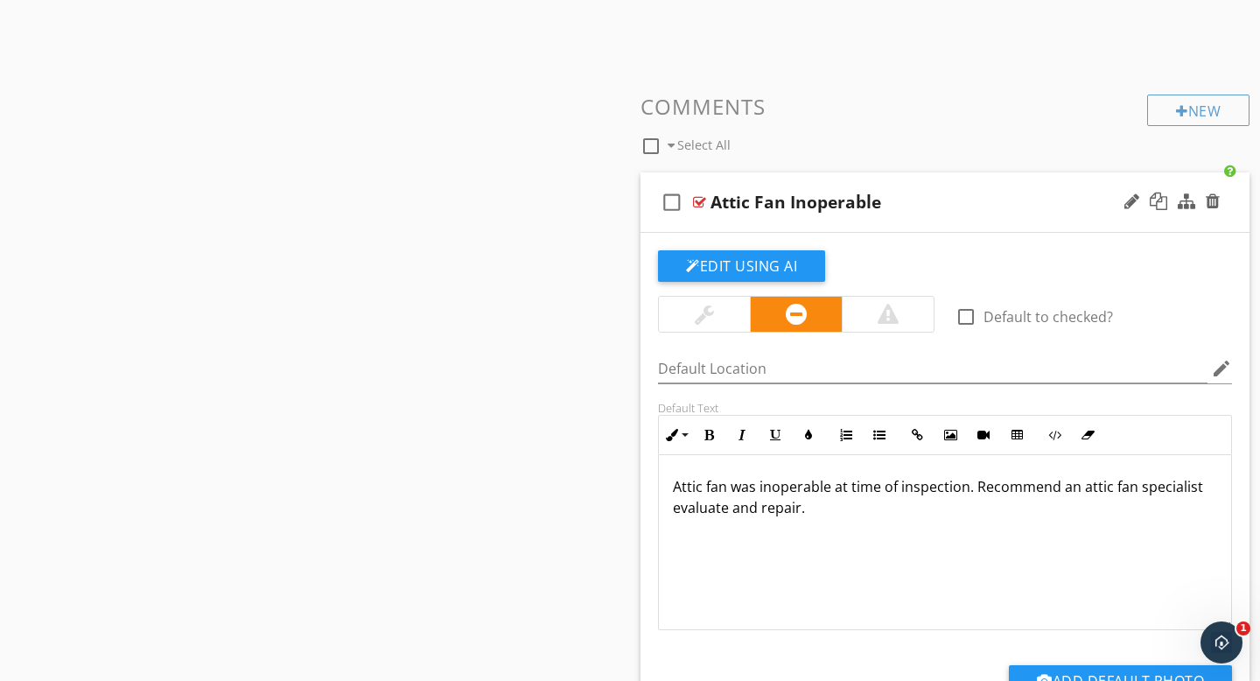
click at [676, 199] on icon "check_box_outline_blank" at bounding box center [672, 202] width 28 height 42
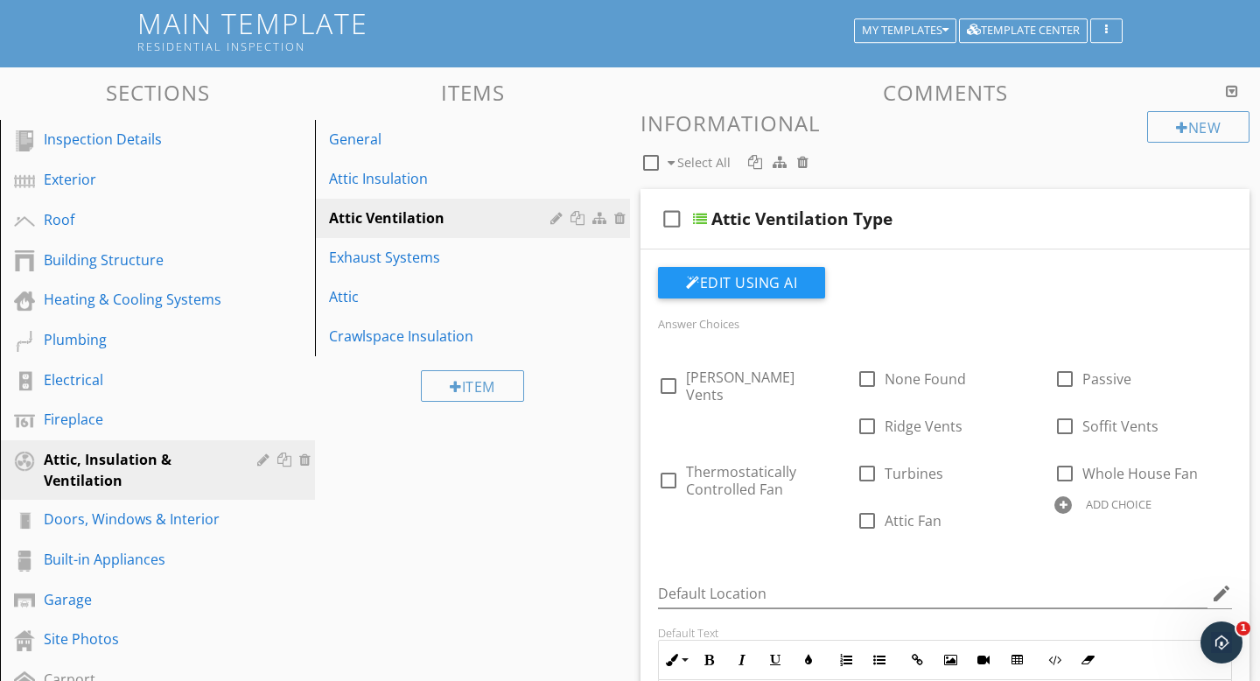
scroll to position [0, 0]
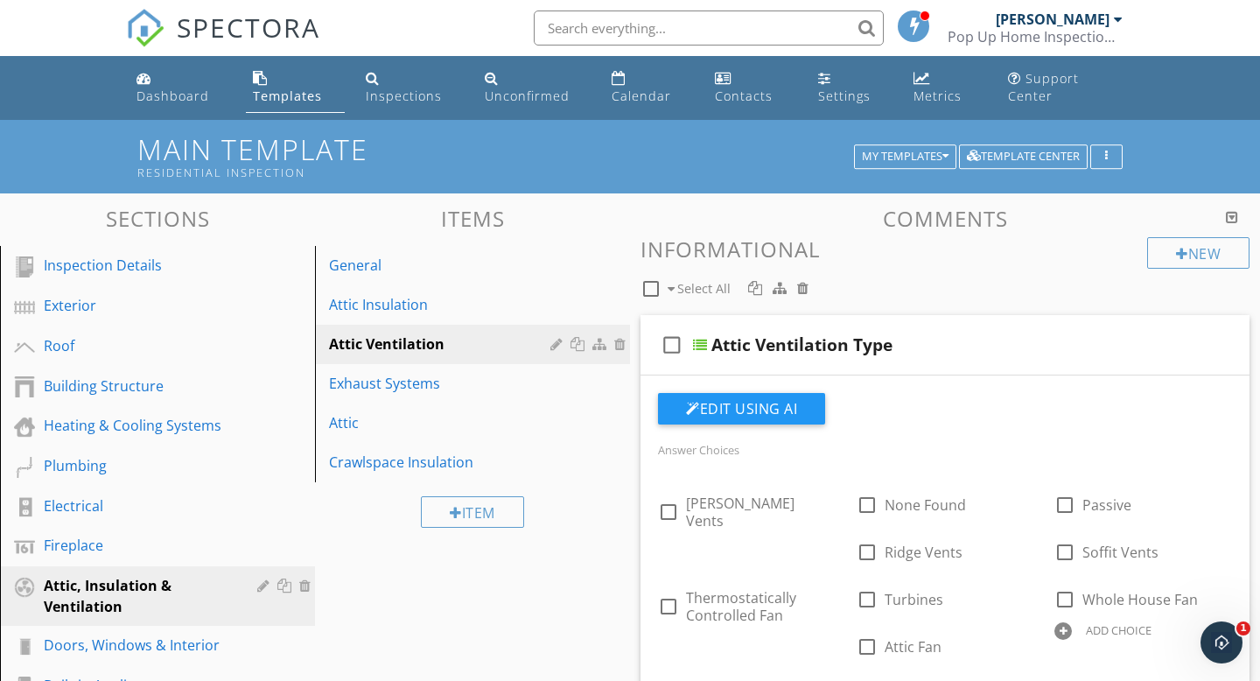
click at [799, 294] on div at bounding box center [802, 288] width 11 height 14
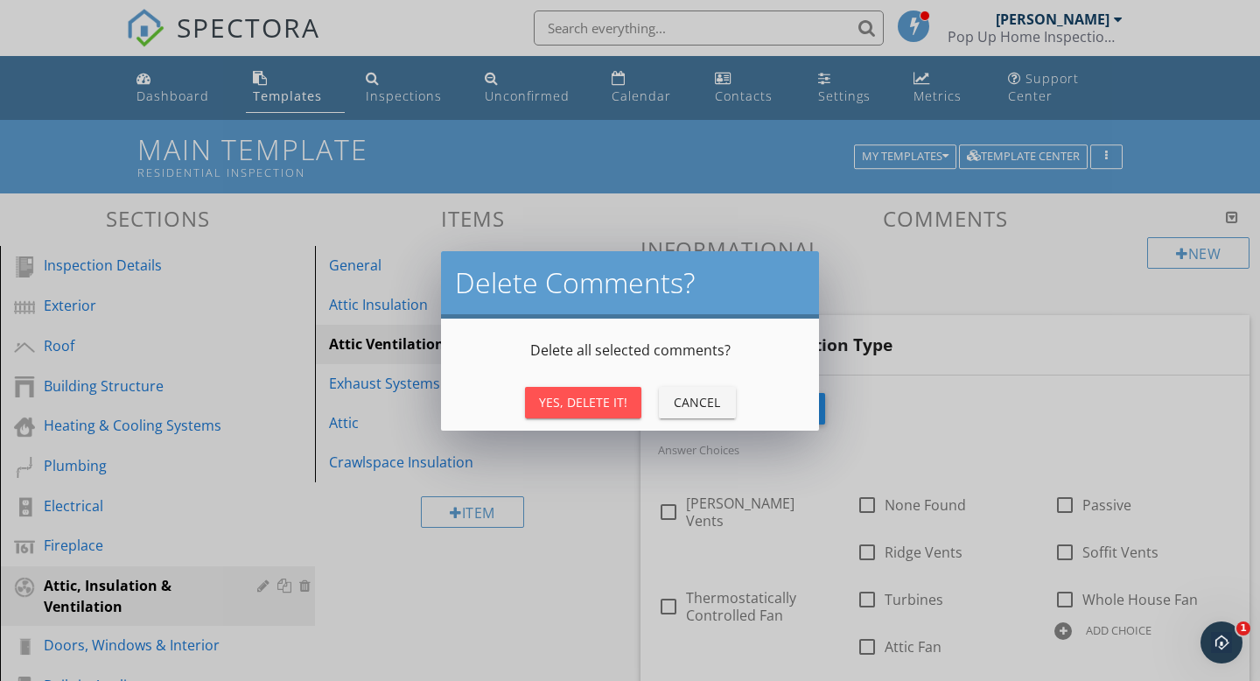
click at [597, 402] on div "Yes, Delete It!" at bounding box center [583, 402] width 88 height 18
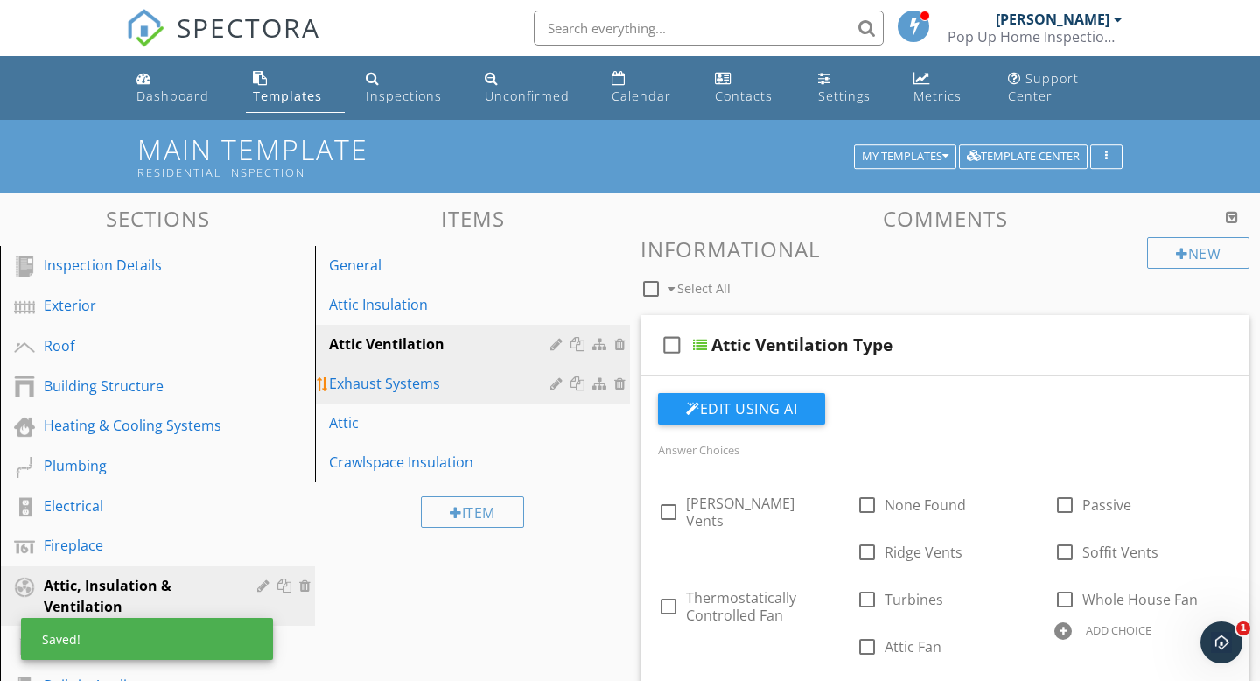
click at [455, 389] on div "Exhaust Systems" at bounding box center [442, 383] width 227 height 21
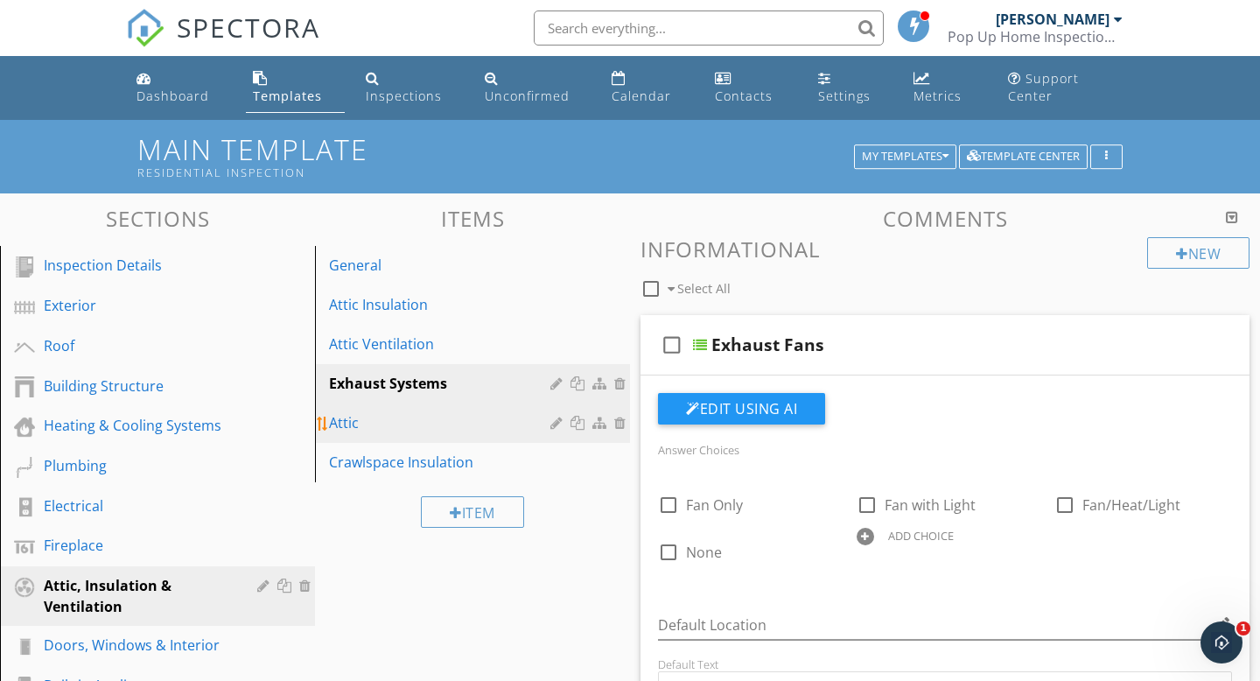
click at [440, 424] on div "Attic" at bounding box center [442, 422] width 227 height 21
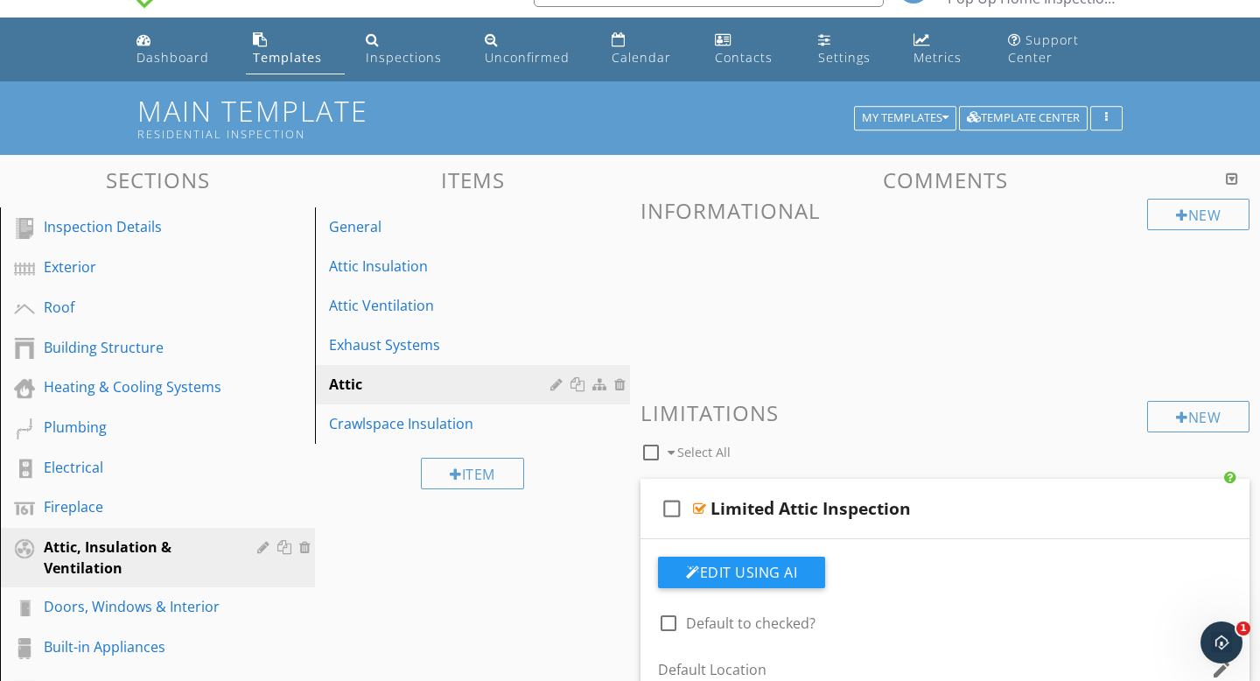
scroll to position [47, 0]
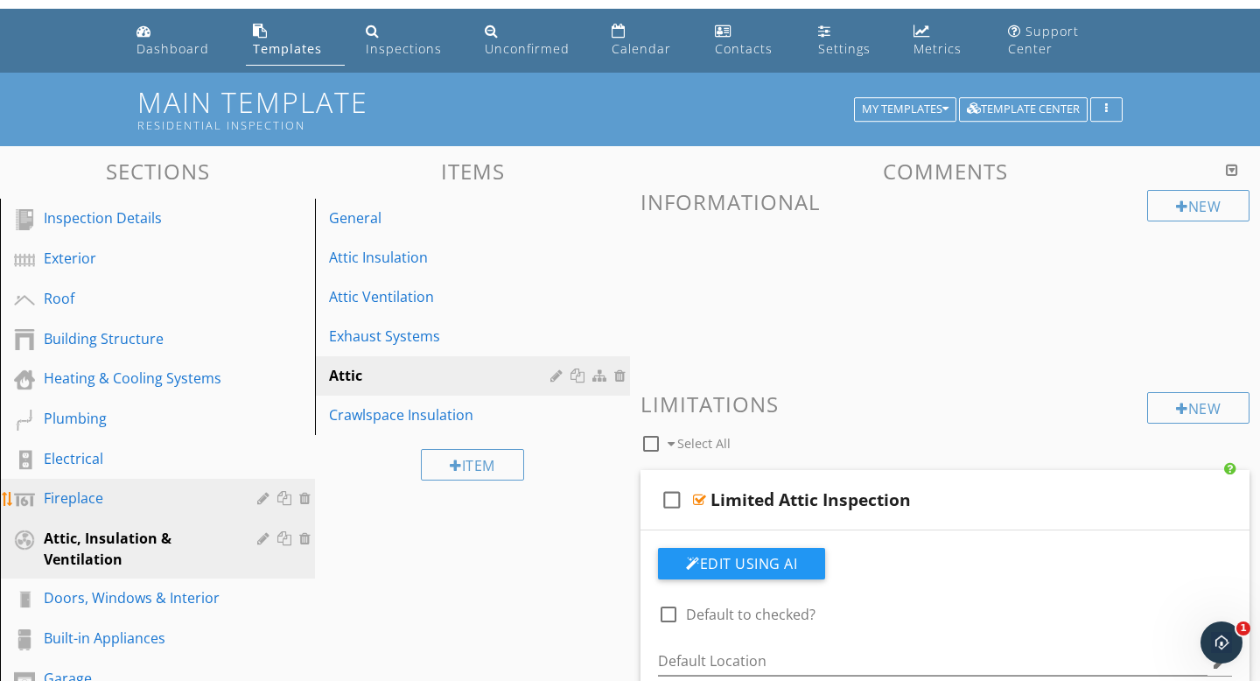
click at [108, 504] on div "Fireplace" at bounding box center [138, 497] width 188 height 21
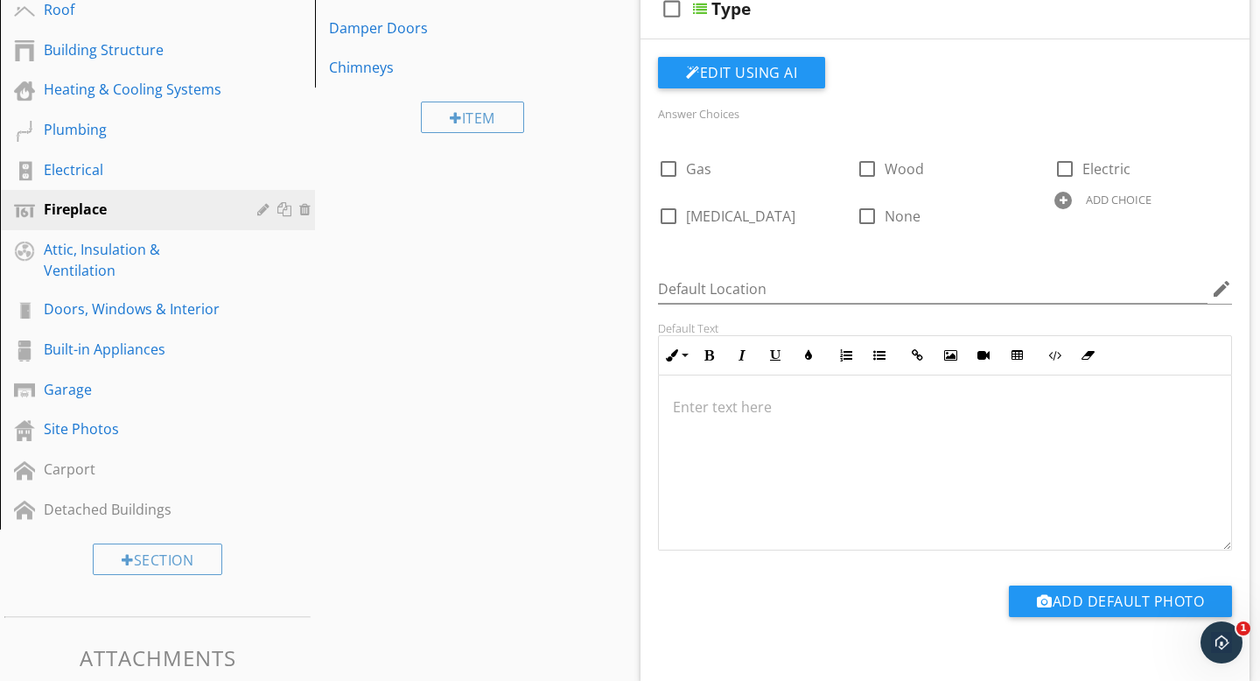
scroll to position [198, 0]
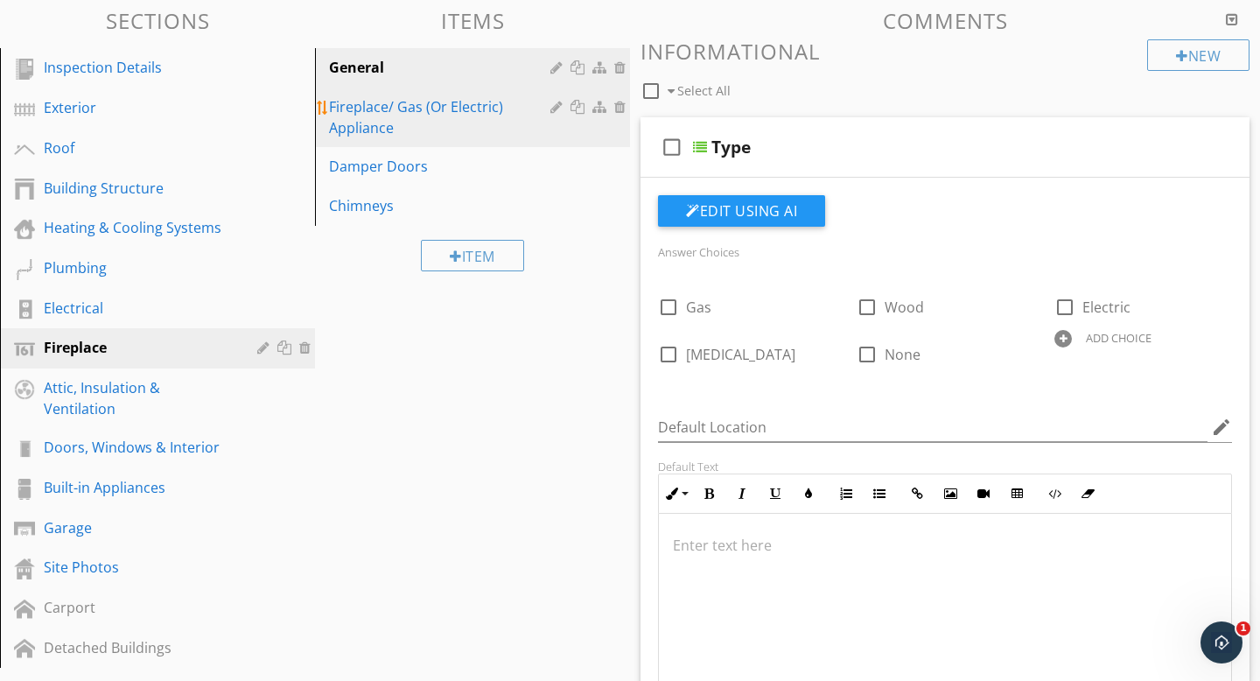
click at [334, 115] on div "Fireplace/ Gas (Or Electric) Appliance" at bounding box center [442, 117] width 227 height 42
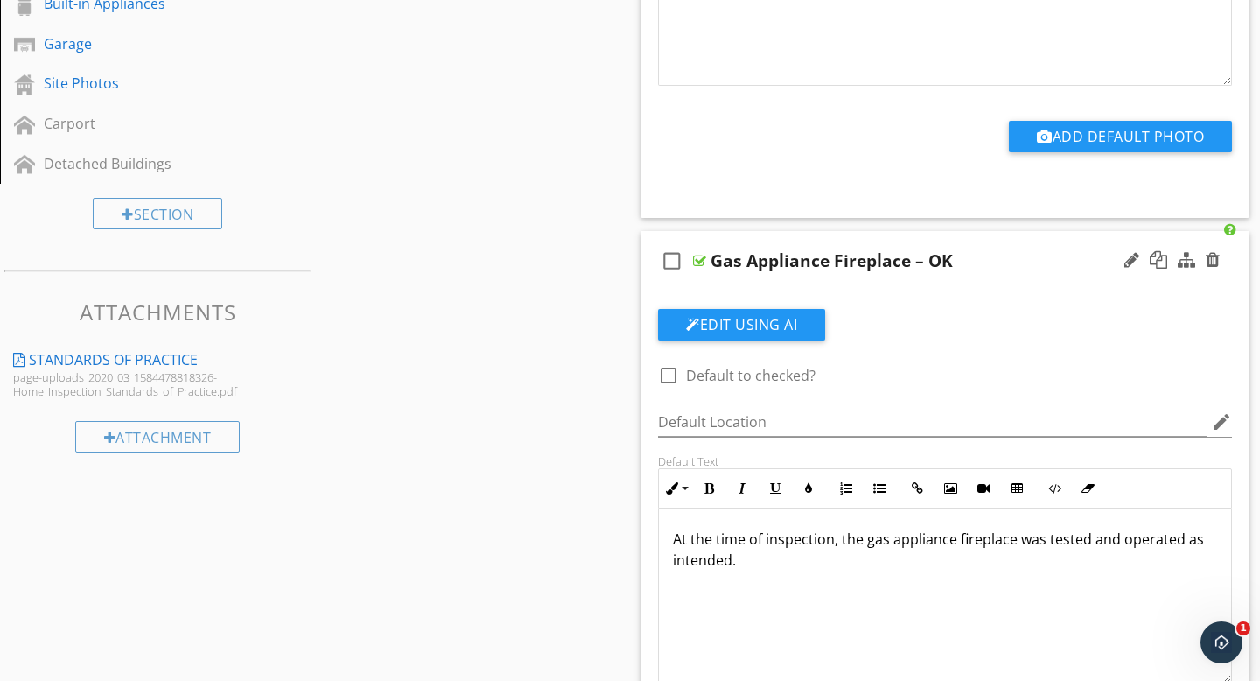
scroll to position [0, 0]
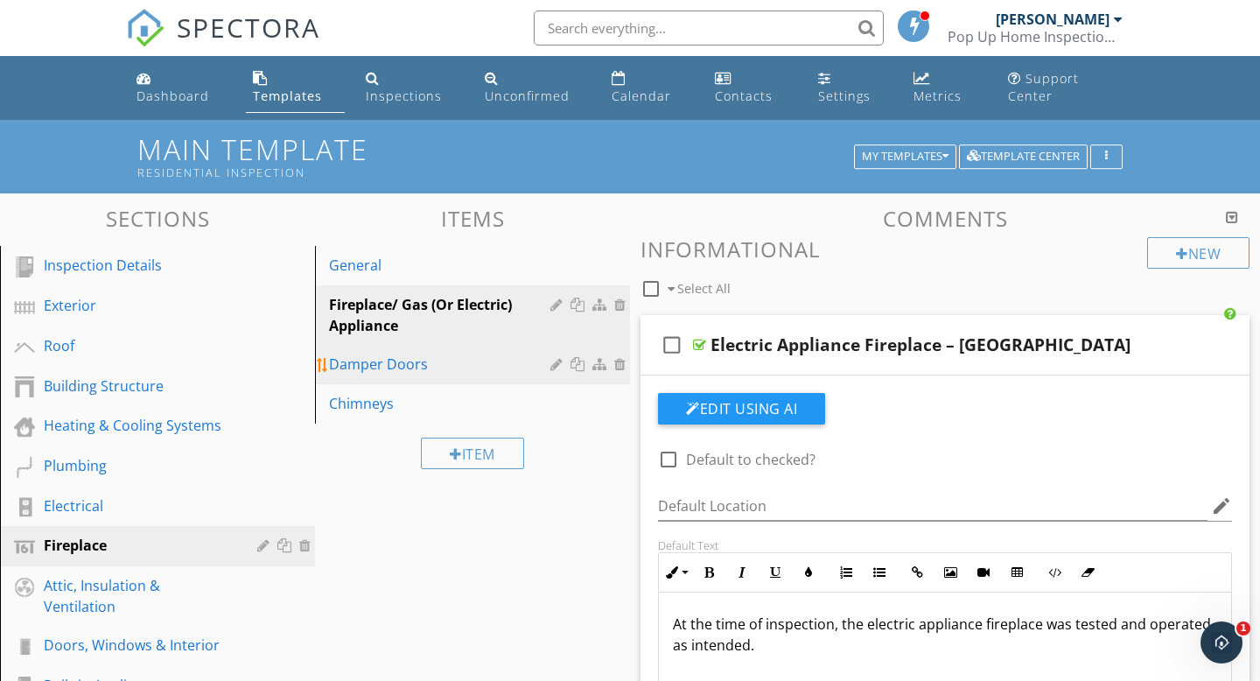
click at [403, 368] on div "Damper Doors" at bounding box center [442, 363] width 227 height 21
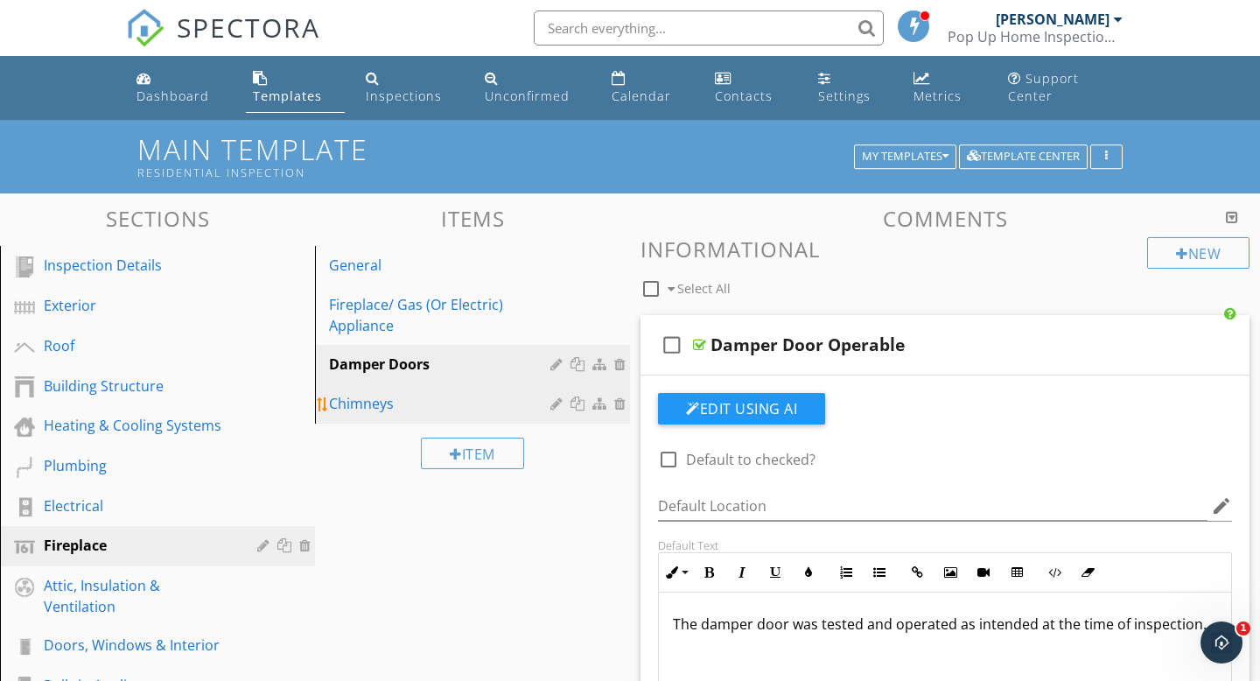
click at [426, 420] on link "Chimneys" at bounding box center [475, 403] width 310 height 38
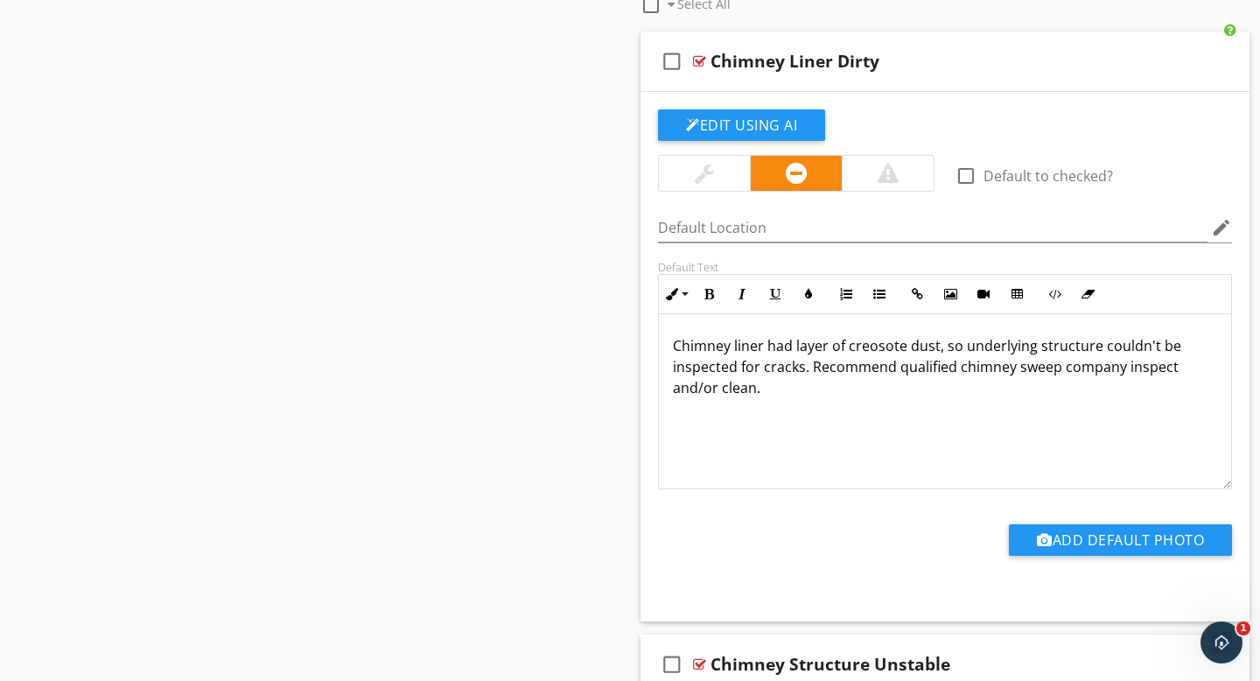
scroll to position [1171, 0]
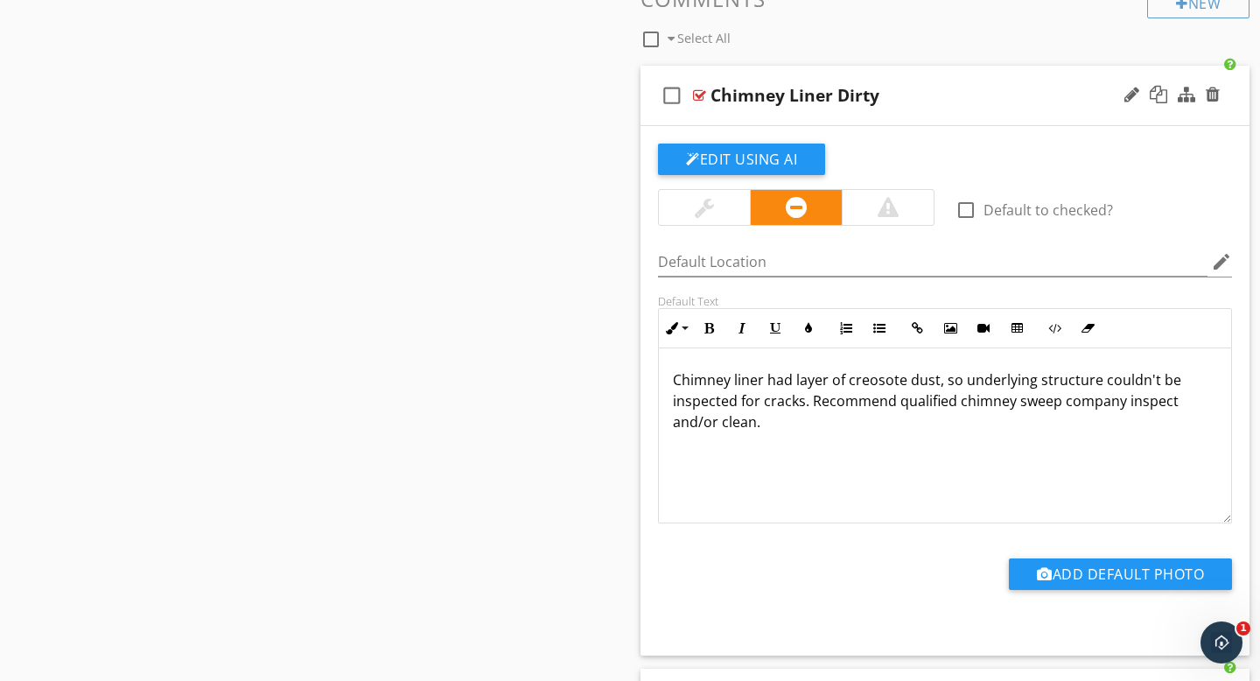
click at [675, 100] on icon "check_box_outline_blank" at bounding box center [672, 95] width 28 height 42
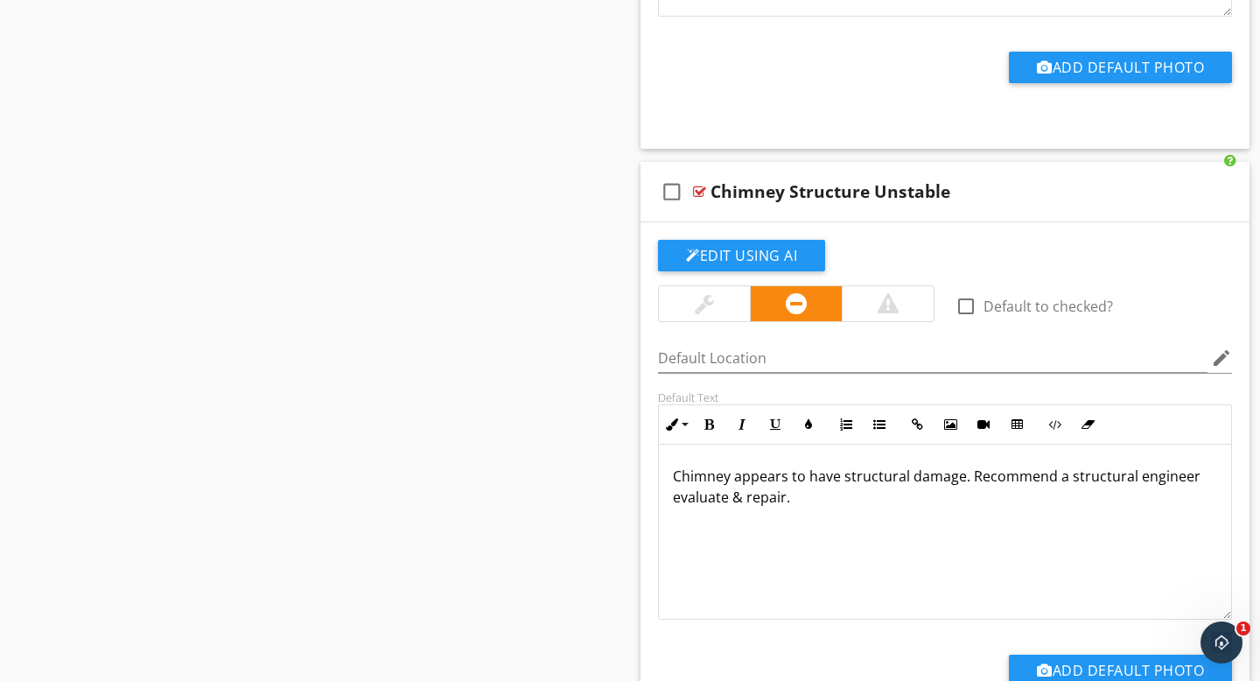
scroll to position [1681, 0]
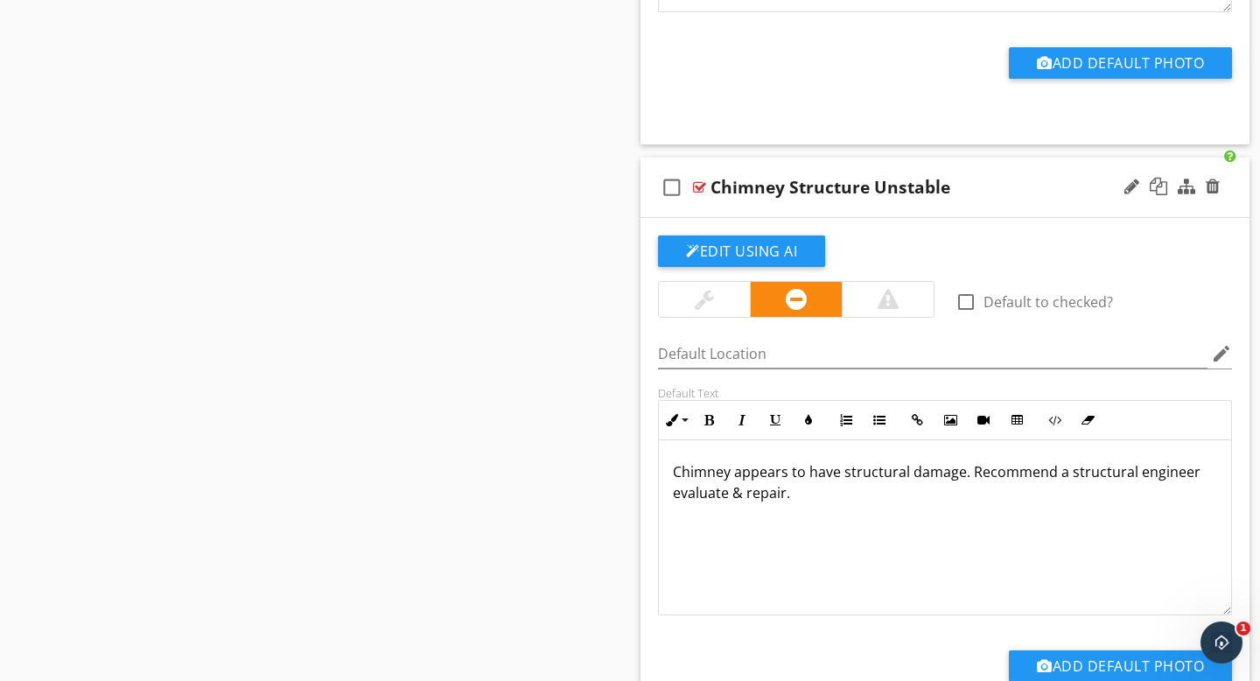
click at [676, 185] on icon "check_box_outline_blank" at bounding box center [672, 187] width 28 height 42
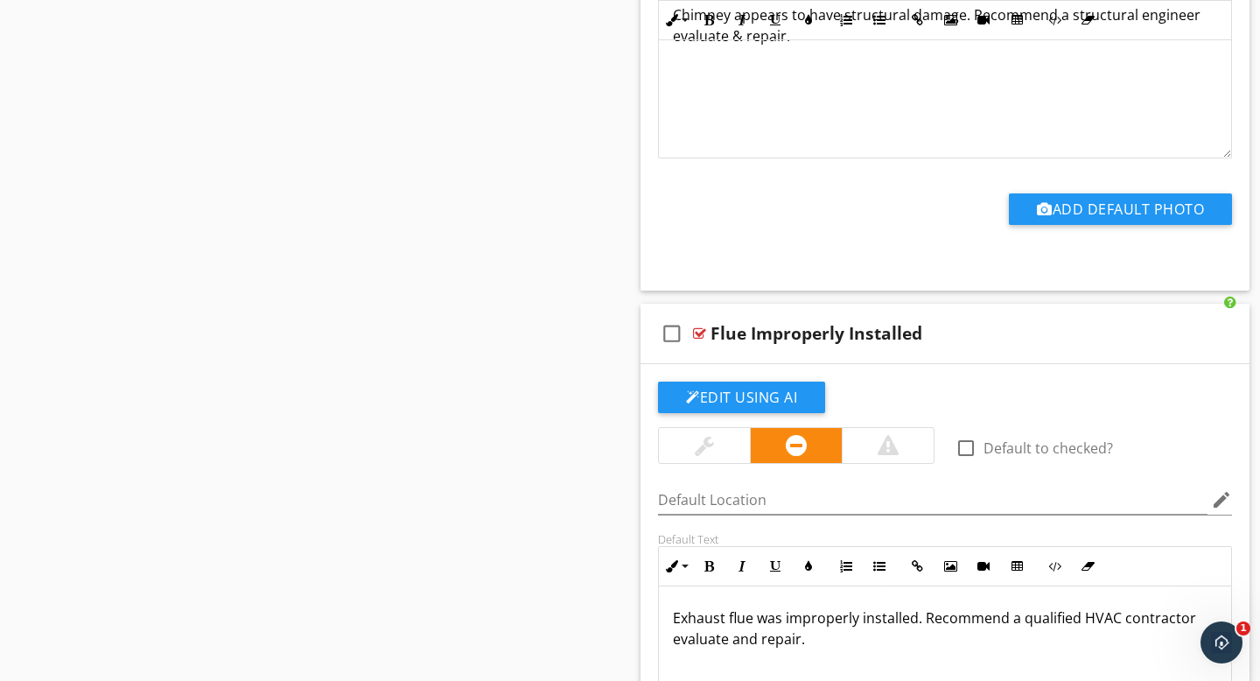
scroll to position [2136, 0]
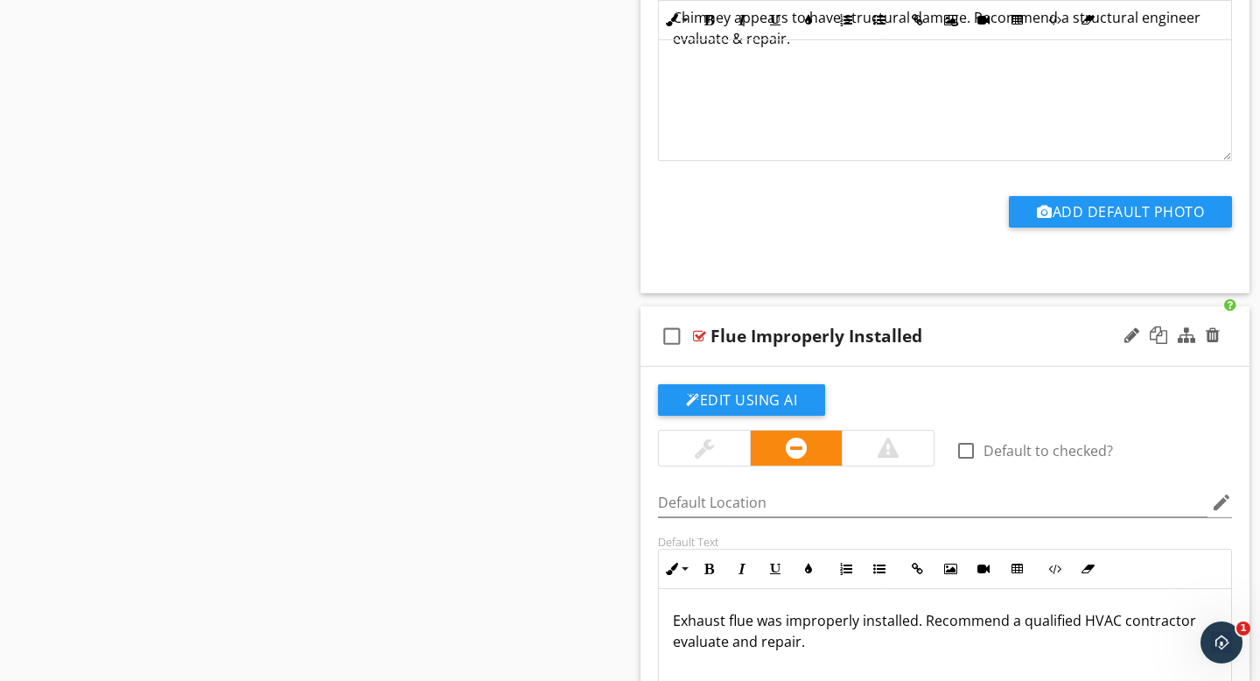
click at [677, 336] on icon "check_box_outline_blank" at bounding box center [672, 336] width 28 height 42
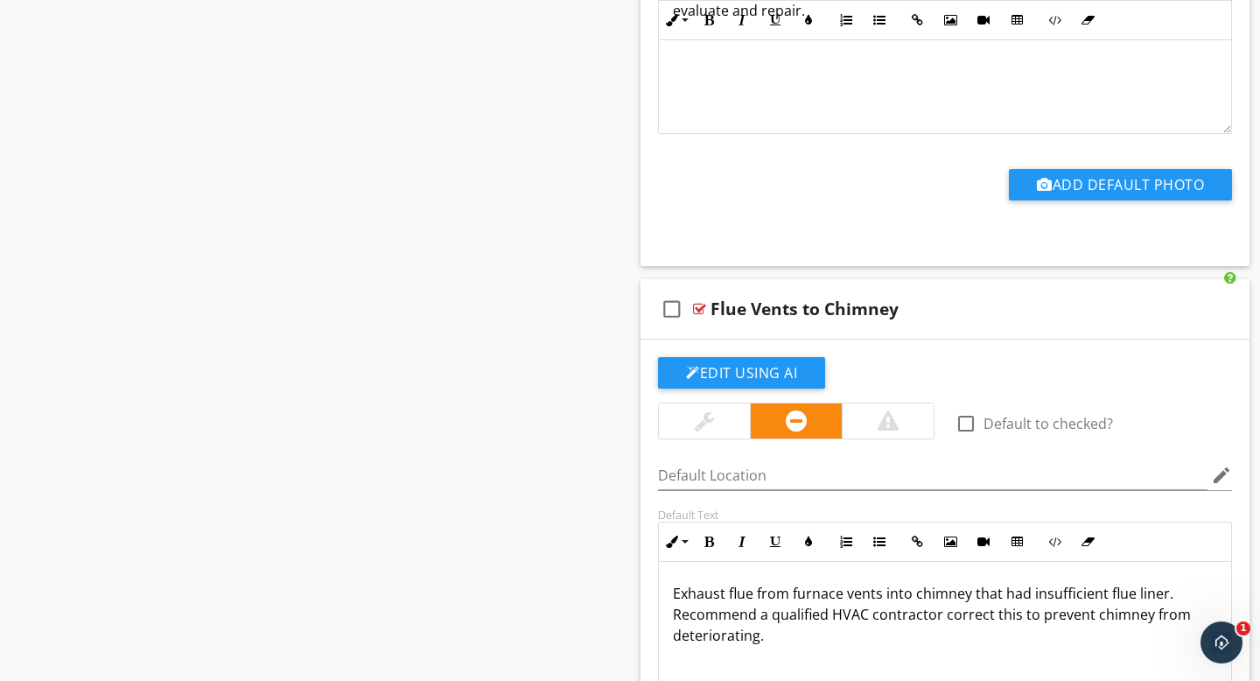
scroll to position [2783, 0]
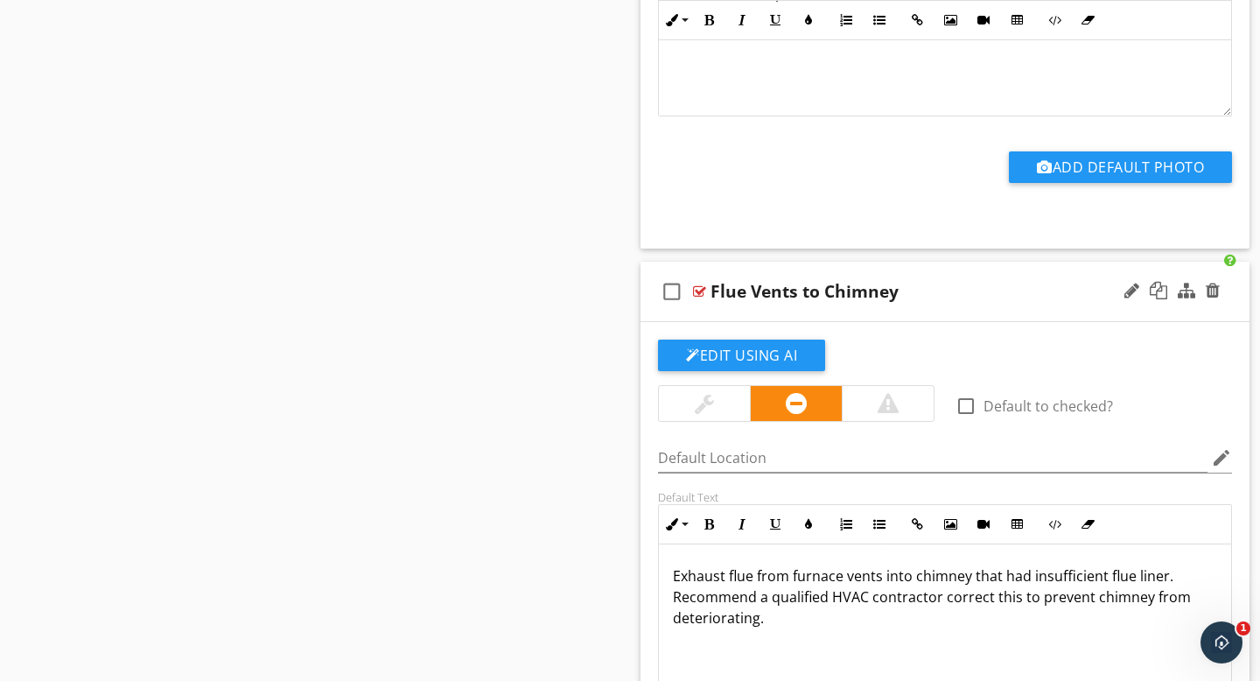
click at [673, 290] on icon "check_box_outline_blank" at bounding box center [672, 291] width 28 height 42
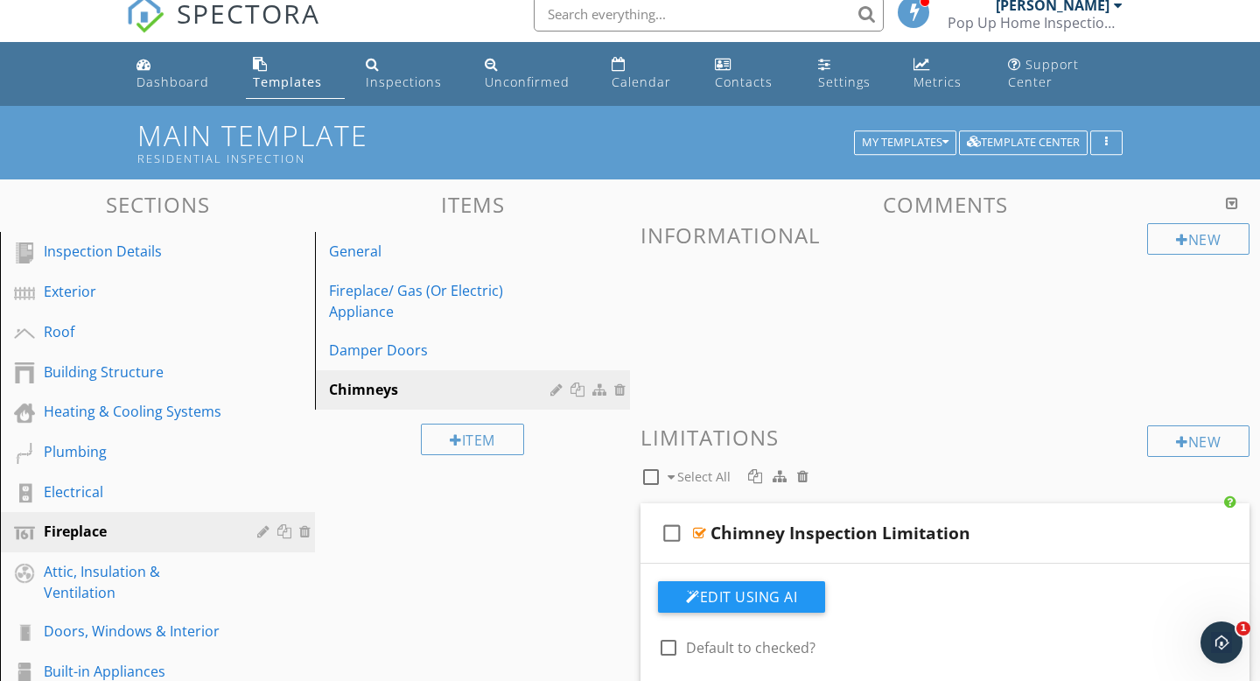
scroll to position [0, 0]
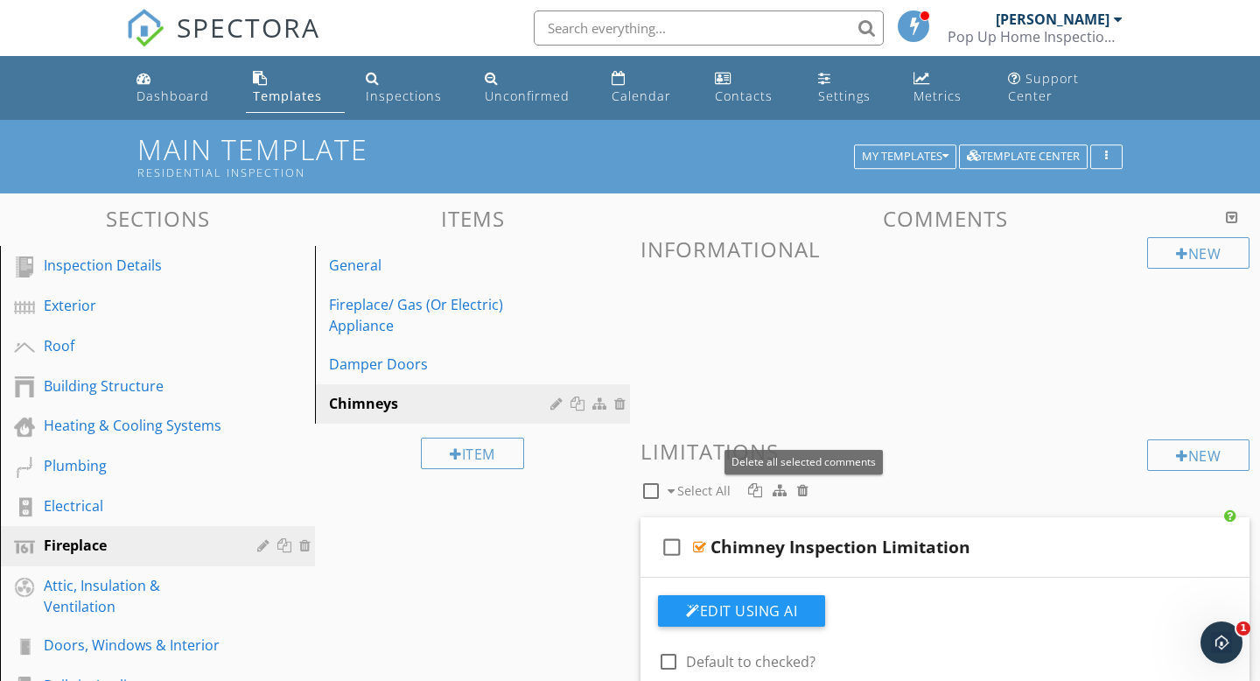
click at [802, 489] on div at bounding box center [802, 490] width 11 height 14
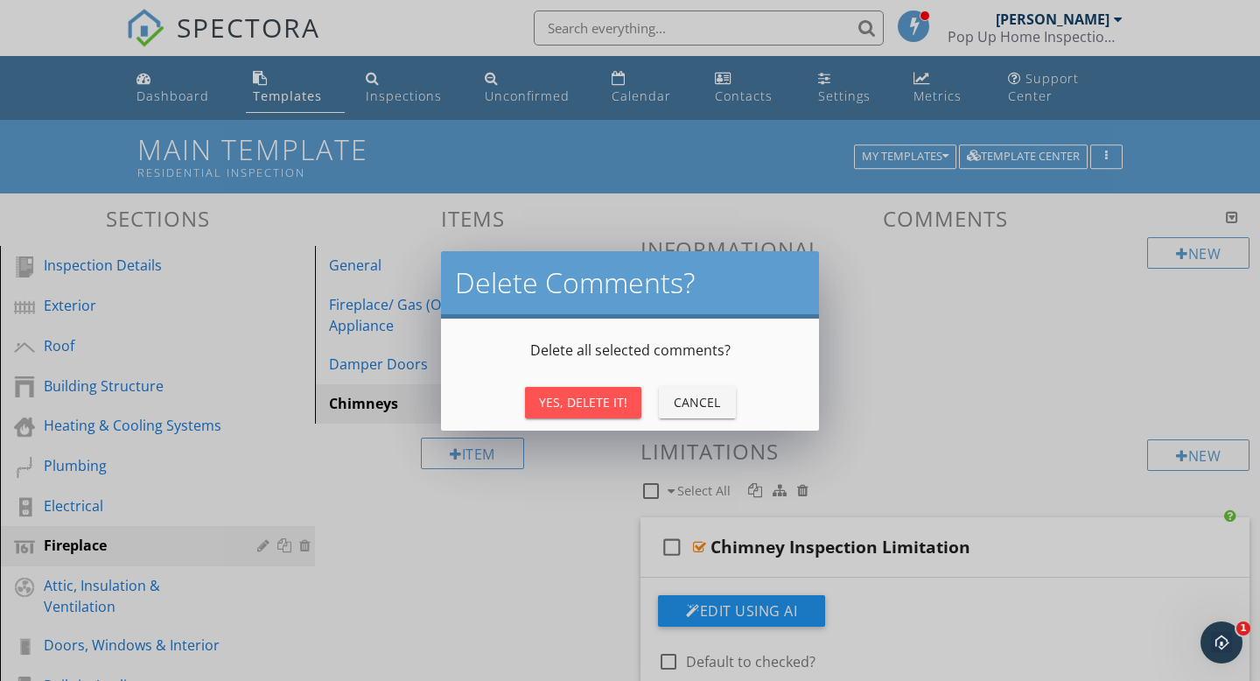
click at [600, 409] on div "Yes, Delete It!" at bounding box center [583, 402] width 88 height 18
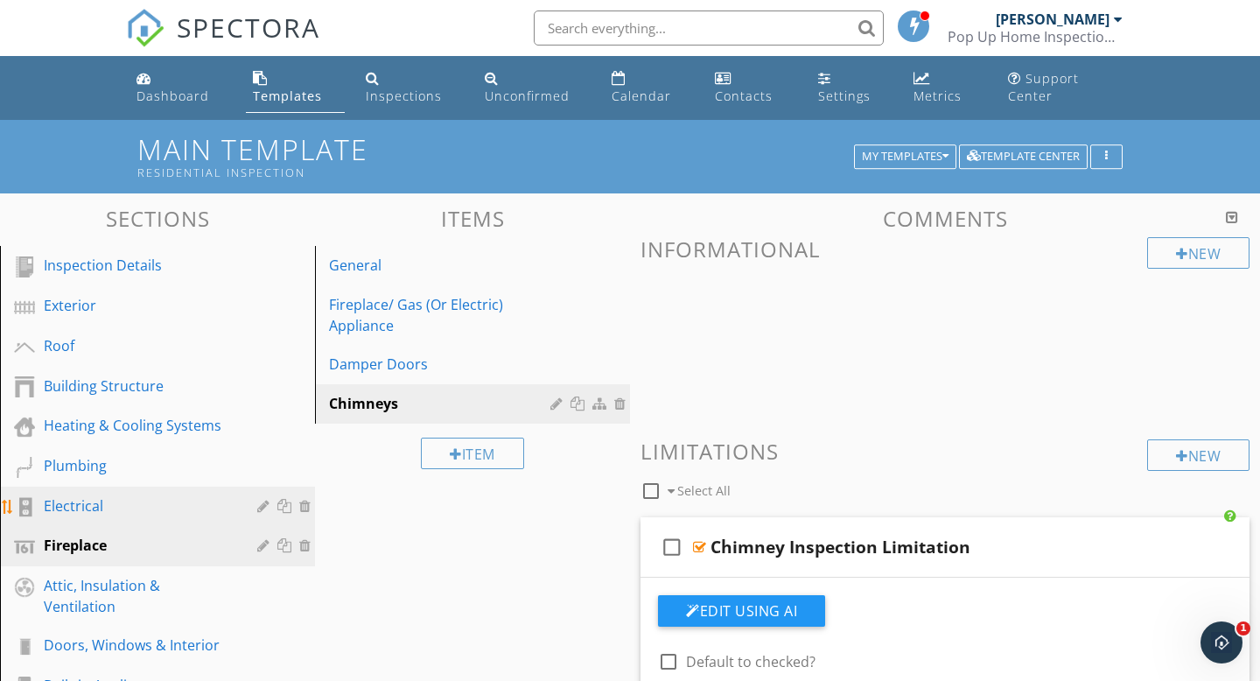
click at [136, 514] on div "Electrical" at bounding box center [138, 505] width 188 height 21
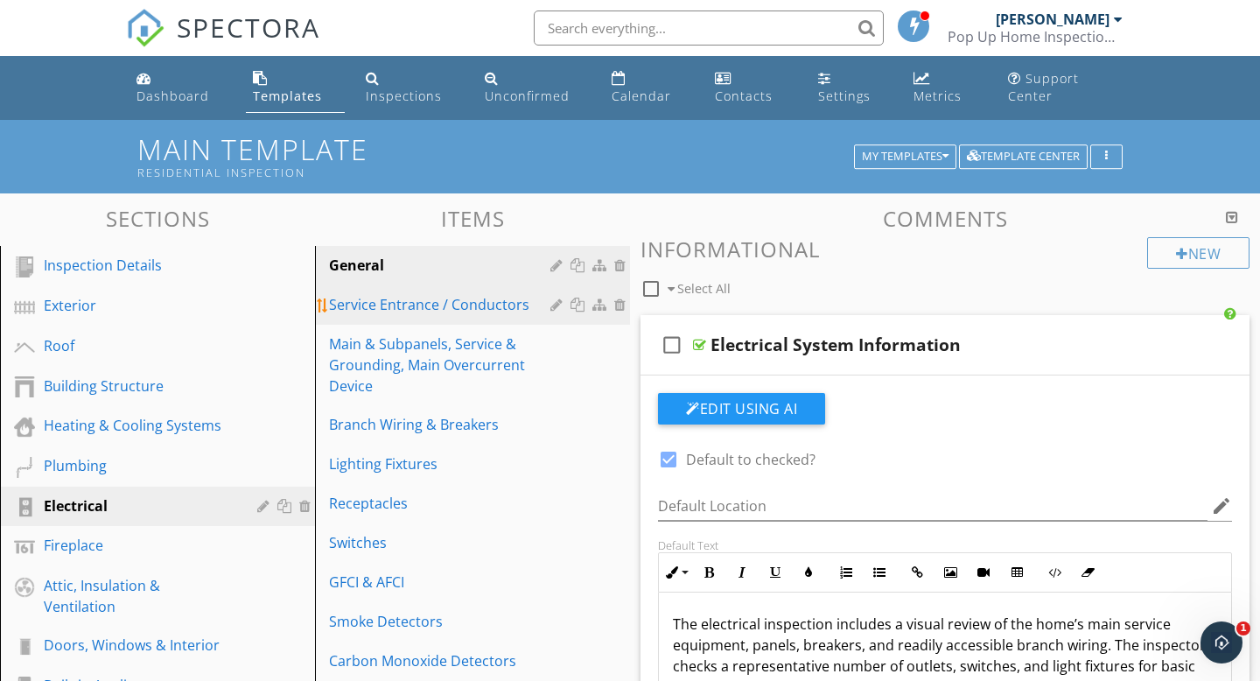
click at [420, 312] on div "Service Entrance / Conductors" at bounding box center [442, 304] width 227 height 21
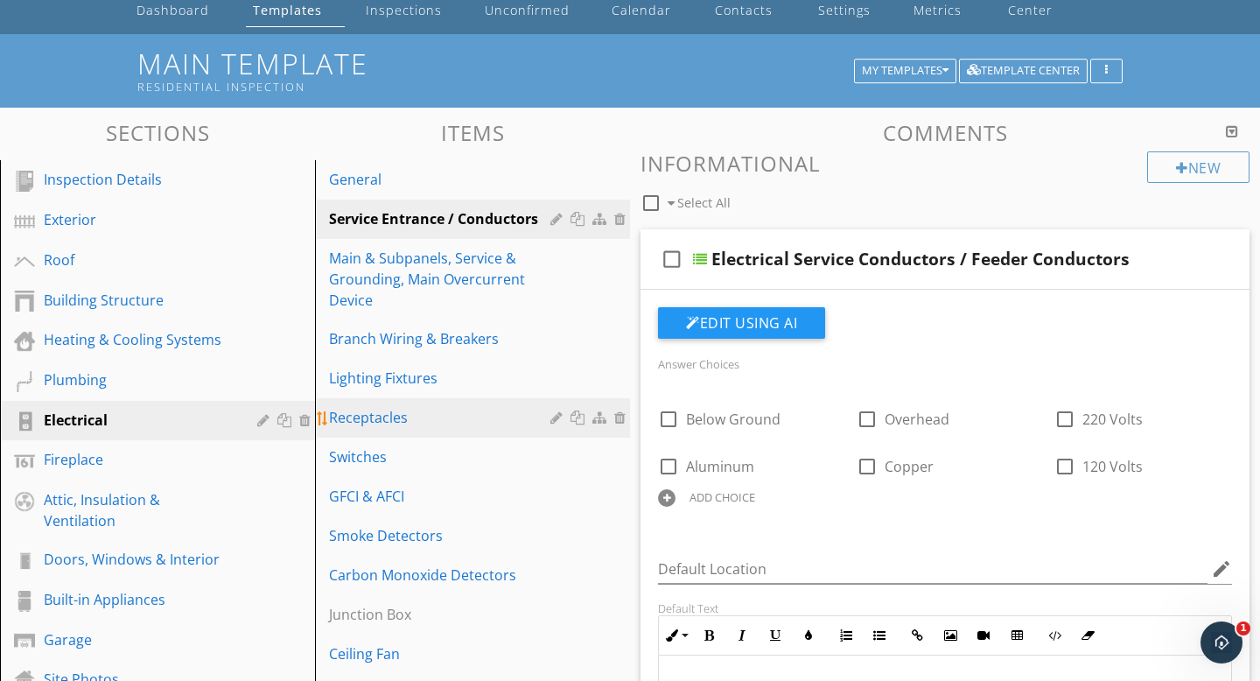
scroll to position [82, 0]
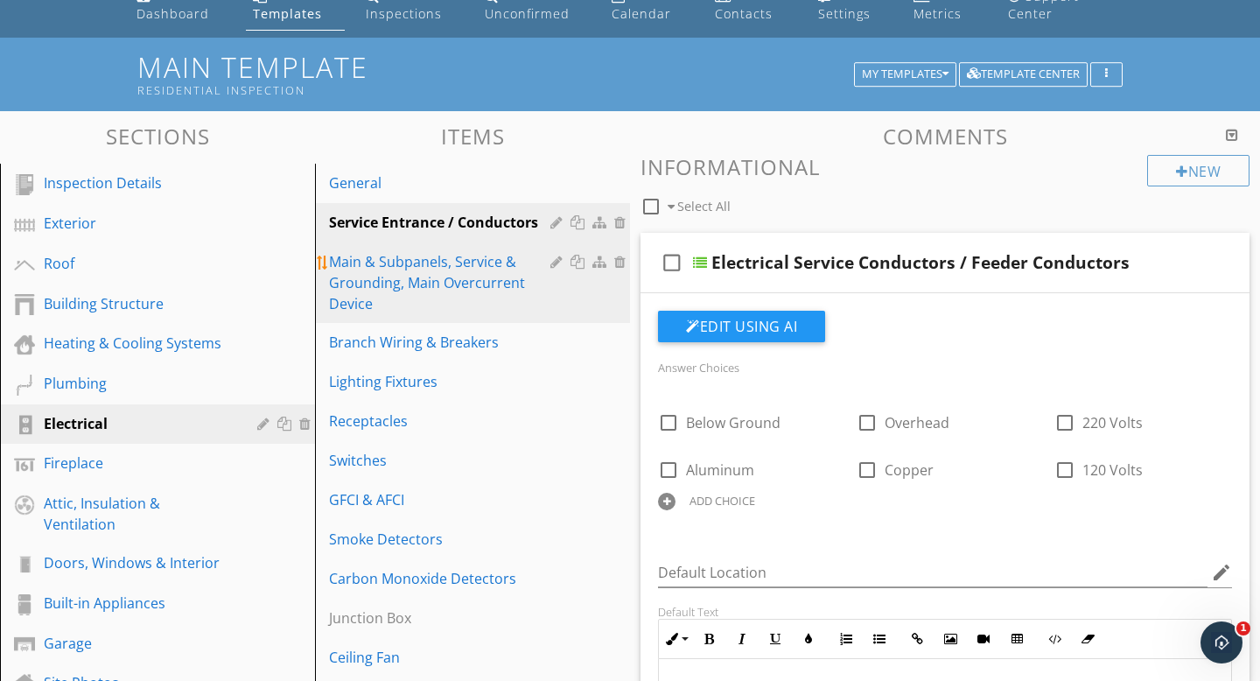
click at [482, 286] on div "Main & Subpanels, Service & Grounding, Main Overcurrent Device" at bounding box center [442, 282] width 227 height 63
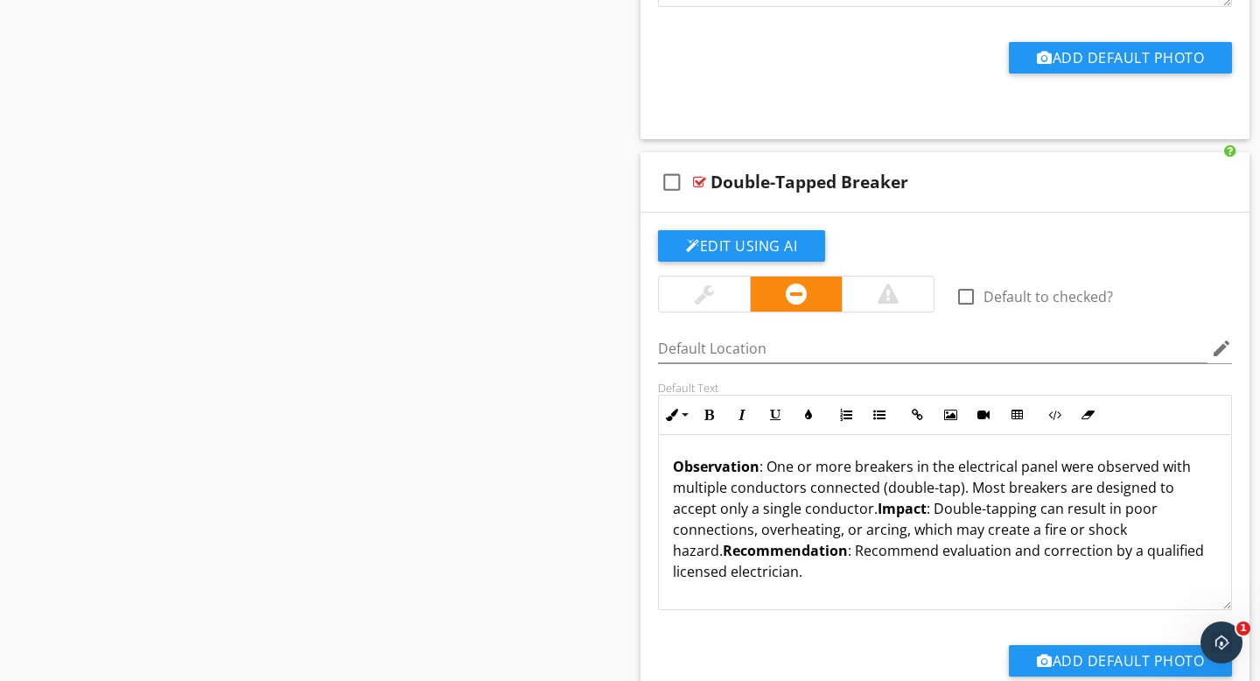
scroll to position [13808, 0]
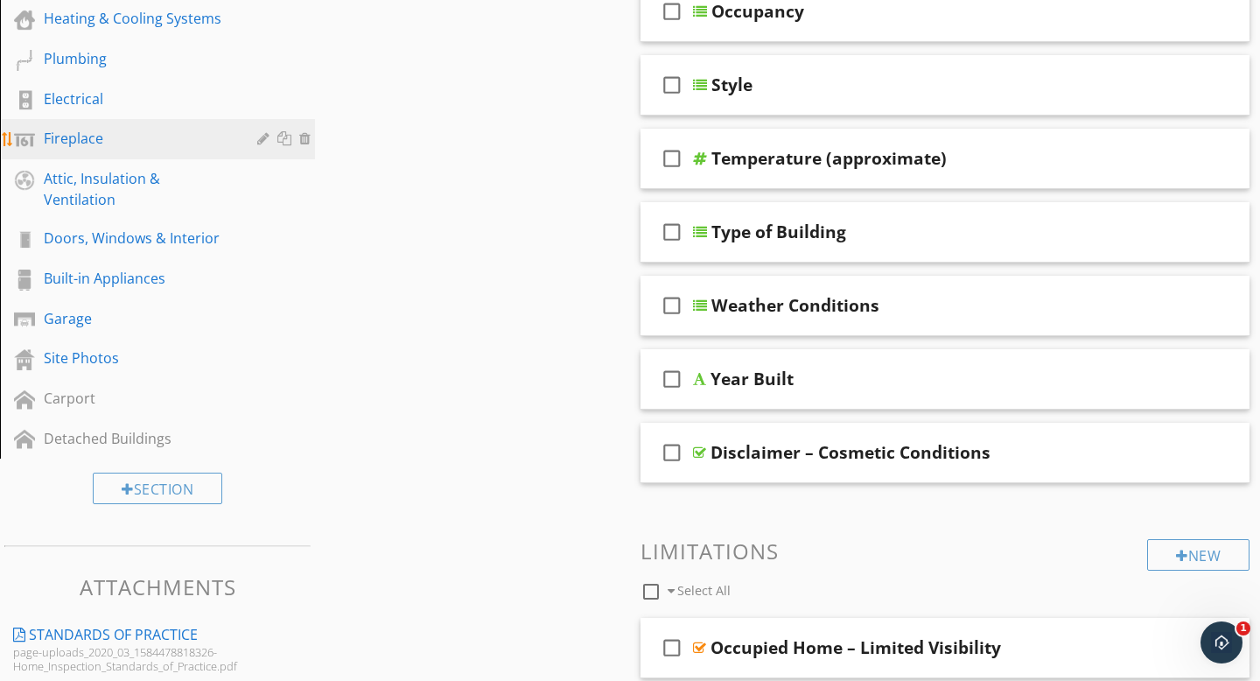
scroll to position [402, 0]
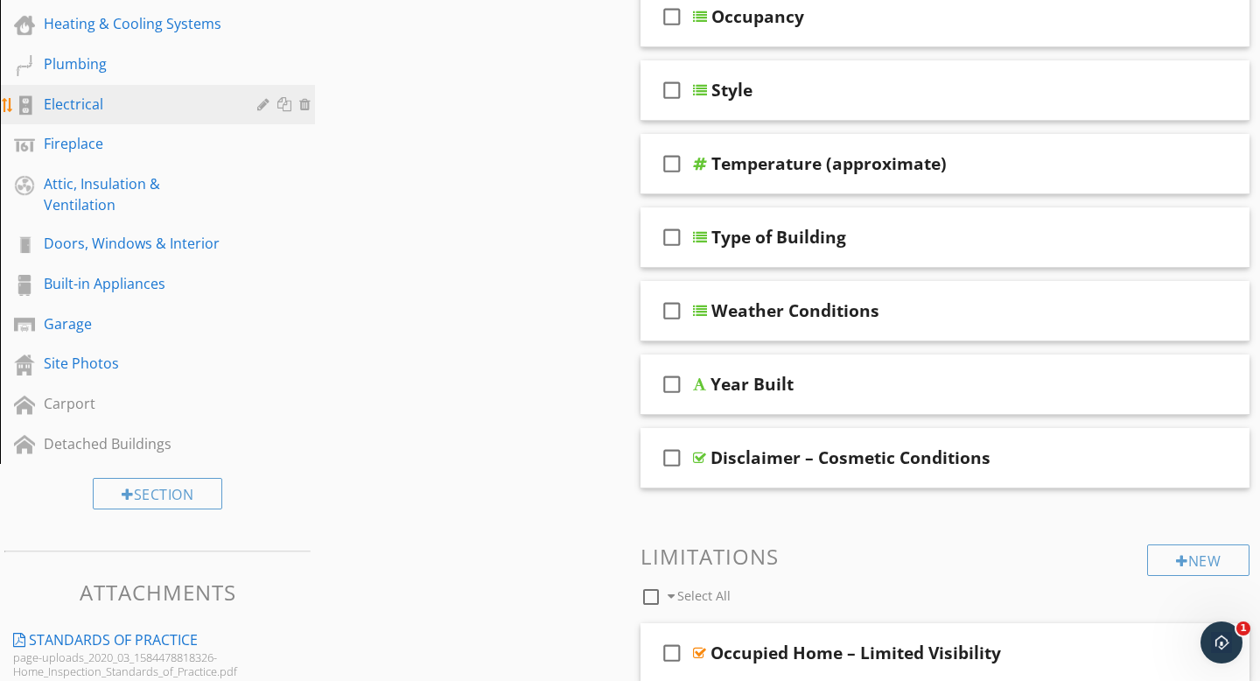
click at [65, 100] on div "Electrical" at bounding box center [138, 104] width 188 height 21
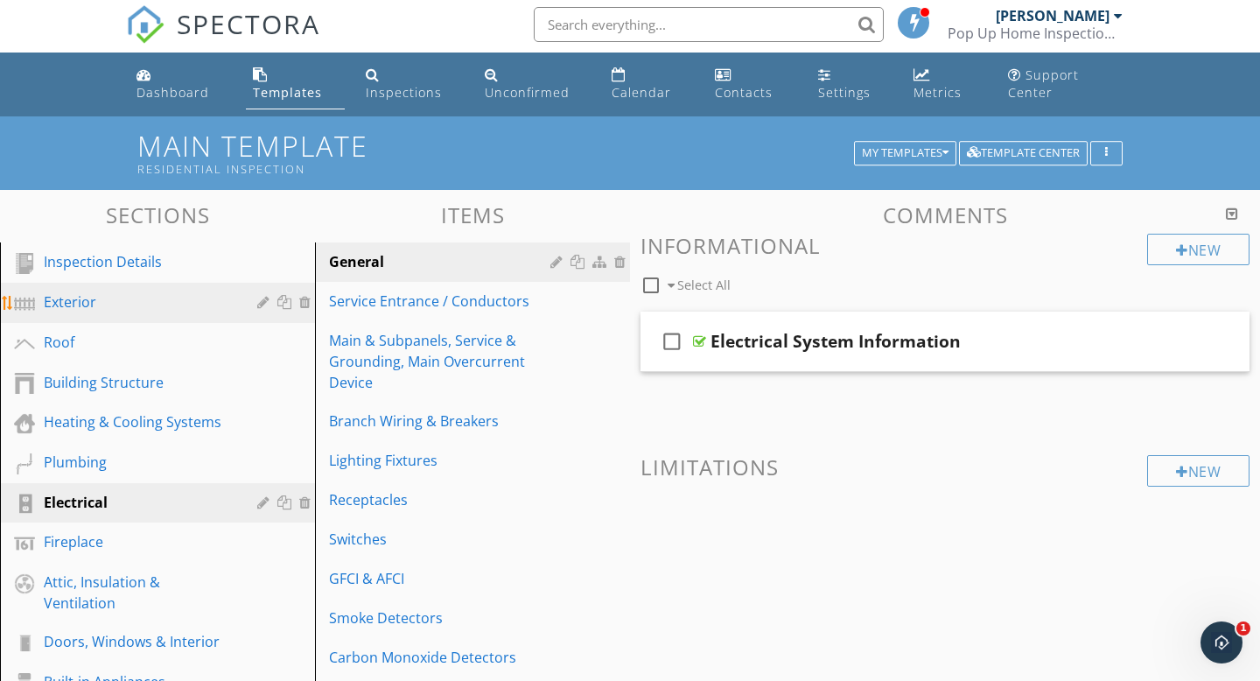
scroll to position [0, 0]
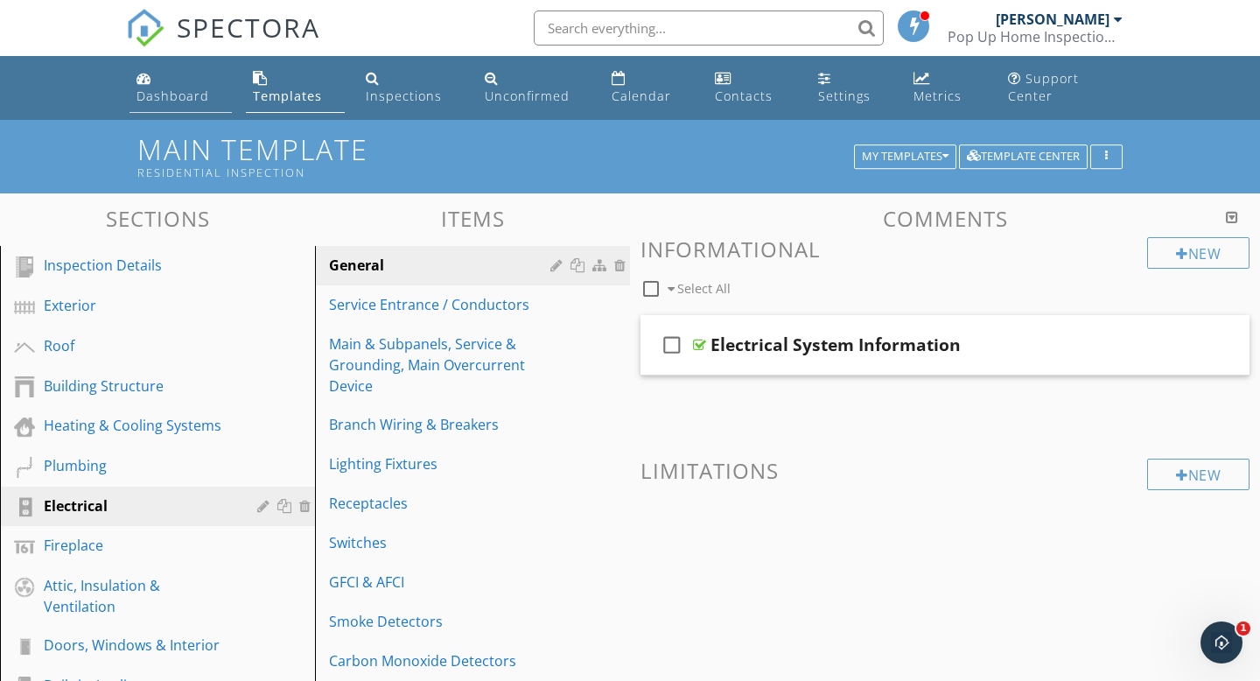
click at [187, 97] on div "Dashboard" at bounding box center [172, 95] width 73 height 17
